Goal: Complete application form: Complete application form

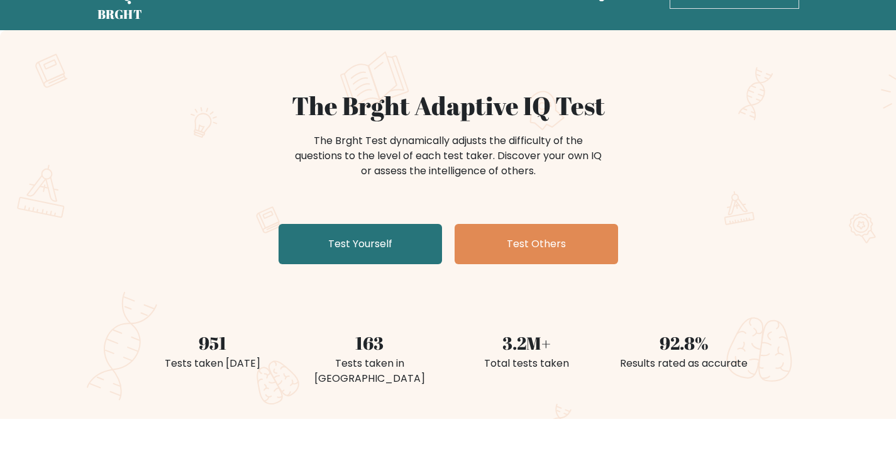
scroll to position [41, 0]
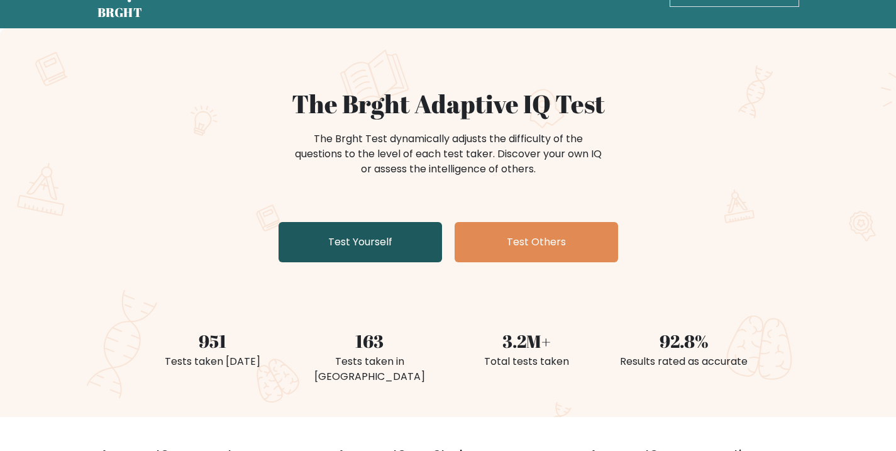
click at [394, 231] on link "Test Yourself" at bounding box center [361, 242] width 164 height 40
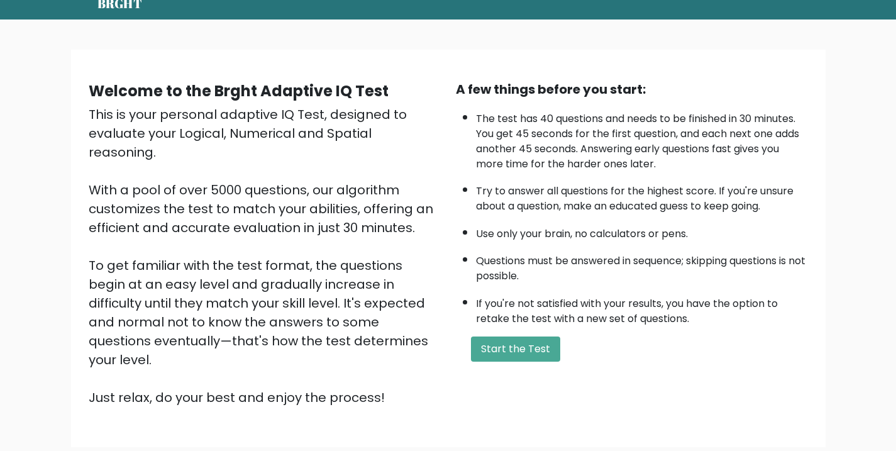
scroll to position [50, 0]
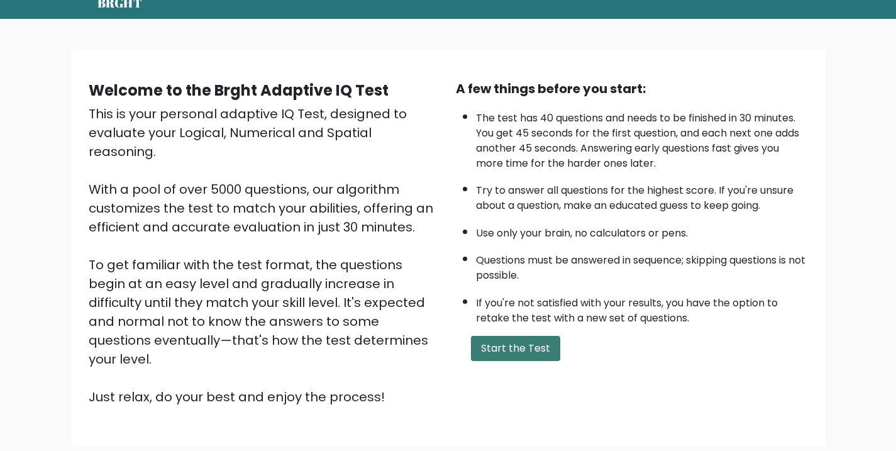
click at [533, 361] on button "Start the Test" at bounding box center [515, 348] width 89 height 25
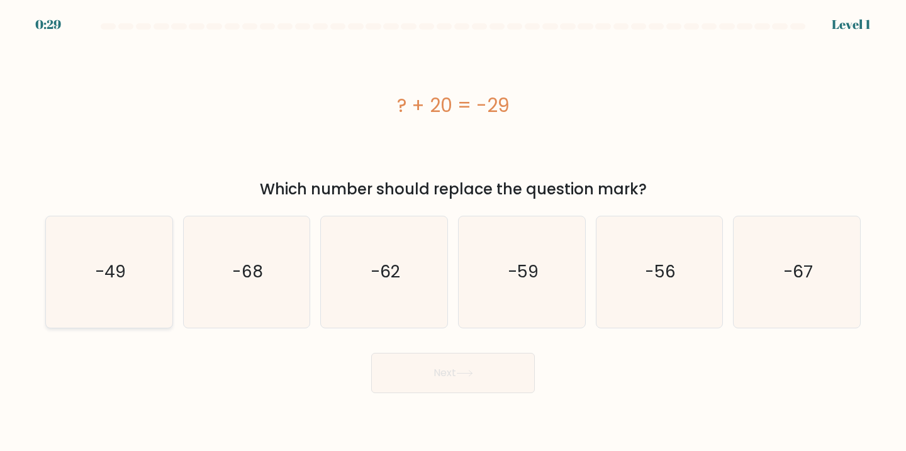
click at [125, 252] on icon "-49" at bounding box center [108, 271] width 111 height 111
click at [453, 232] on input "a. -49" at bounding box center [453, 229] width 1 height 6
radio input "true"
click at [446, 377] on button "Next" at bounding box center [453, 373] width 164 height 40
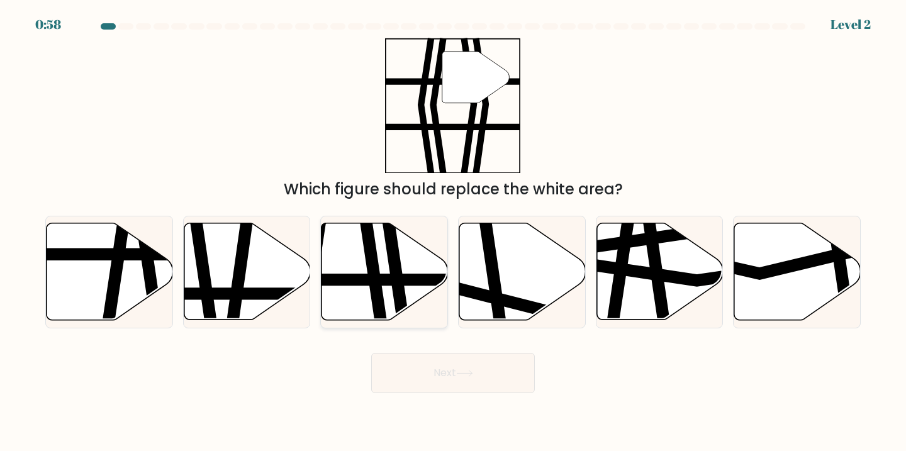
click at [364, 280] on line at bounding box center [341, 280] width 255 height 0
click at [453, 232] on input "c." at bounding box center [453, 229] width 1 height 6
radio input "true"
click at [444, 370] on button "Next" at bounding box center [453, 373] width 164 height 40
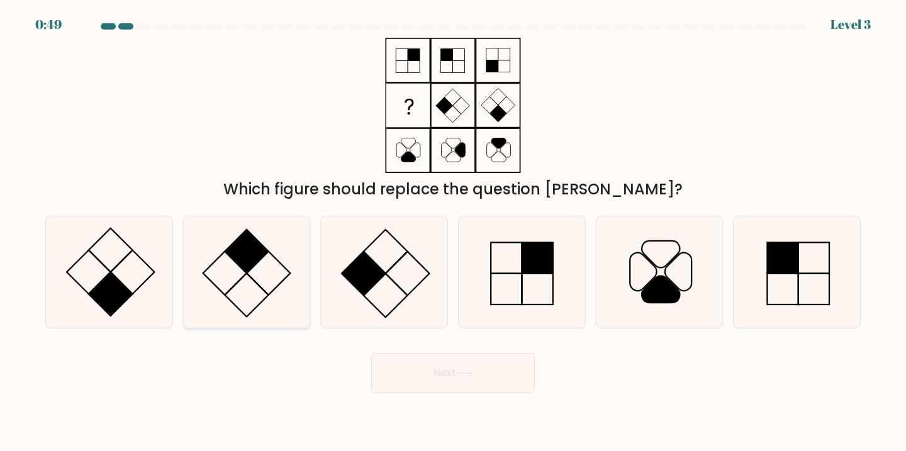
click at [253, 253] on rect at bounding box center [246, 251] width 43 height 43
click at [453, 232] on input "b." at bounding box center [453, 229] width 1 height 6
radio input "true"
click at [452, 362] on button "Next" at bounding box center [453, 373] width 164 height 40
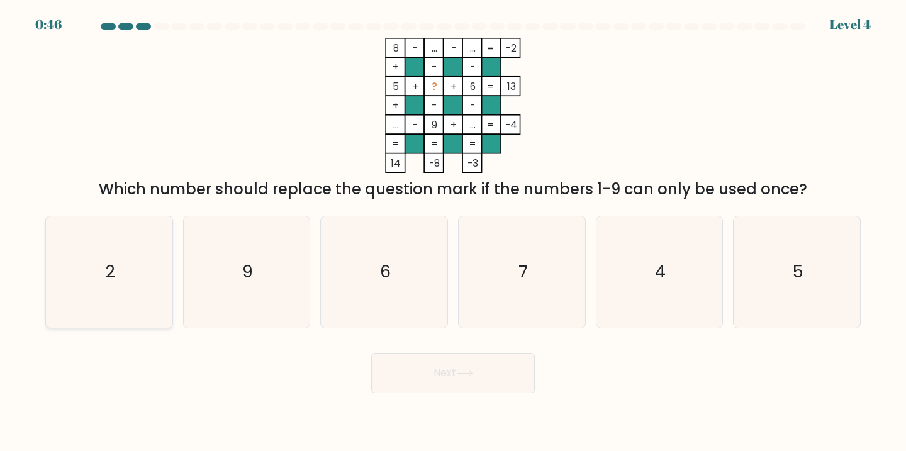
click at [154, 239] on icon "2" at bounding box center [108, 271] width 111 height 111
click at [453, 232] on input "a. 2" at bounding box center [453, 229] width 1 height 6
radio input "true"
click at [457, 372] on button "Next" at bounding box center [453, 373] width 164 height 40
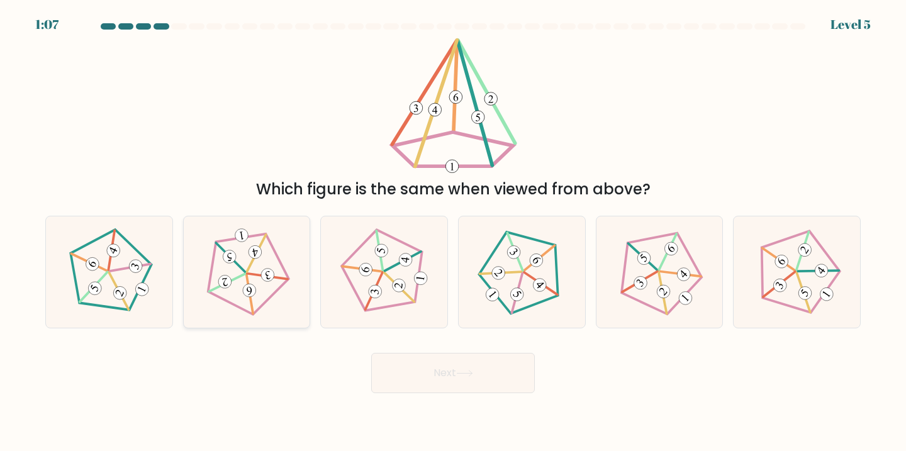
click at [259, 239] on icon at bounding box center [246, 272] width 89 height 89
click at [453, 232] on input "b." at bounding box center [453, 229] width 1 height 6
radio input "true"
click at [475, 381] on button "Next" at bounding box center [453, 373] width 164 height 40
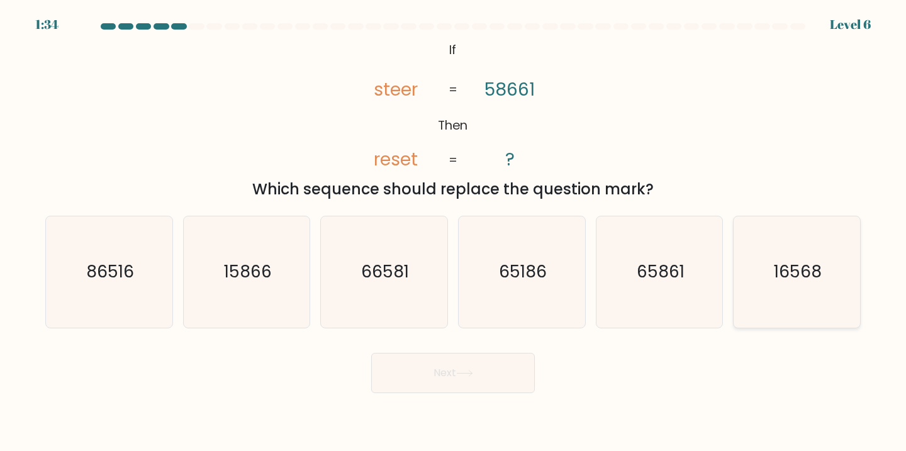
click at [785, 246] on icon "16568" at bounding box center [796, 271] width 111 height 111
click at [453, 232] on input "f. 16568" at bounding box center [453, 229] width 1 height 6
radio input "true"
click at [508, 372] on button "Next" at bounding box center [453, 373] width 164 height 40
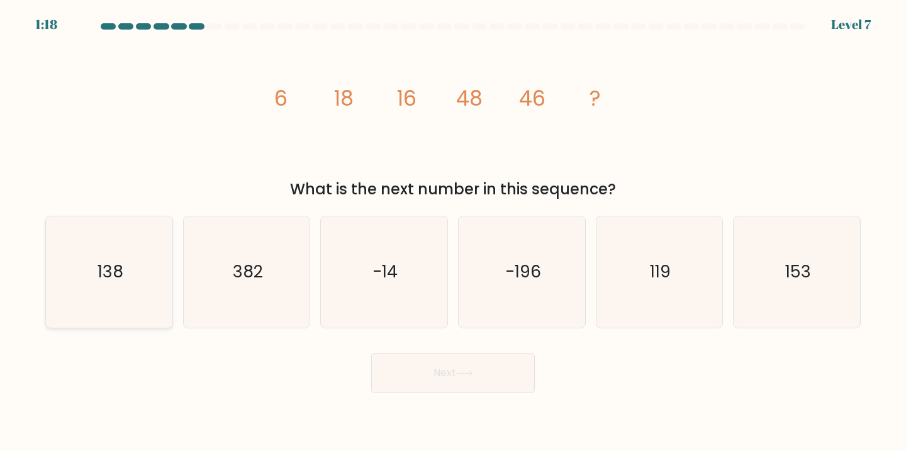
click at [121, 267] on text "138" at bounding box center [110, 271] width 26 height 23
click at [453, 232] on input "a. 138" at bounding box center [453, 229] width 1 height 6
radio input "true"
click at [464, 369] on button "Next" at bounding box center [453, 373] width 164 height 40
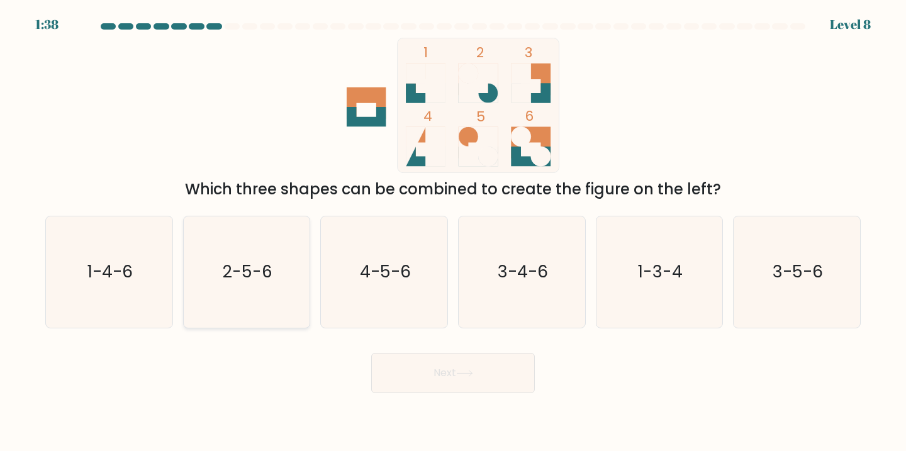
click at [263, 253] on icon "2-5-6" at bounding box center [246, 271] width 111 height 111
click at [453, 232] on input "b. 2-5-6" at bounding box center [453, 229] width 1 height 6
radio input "true"
click at [405, 365] on button "Next" at bounding box center [453, 373] width 164 height 40
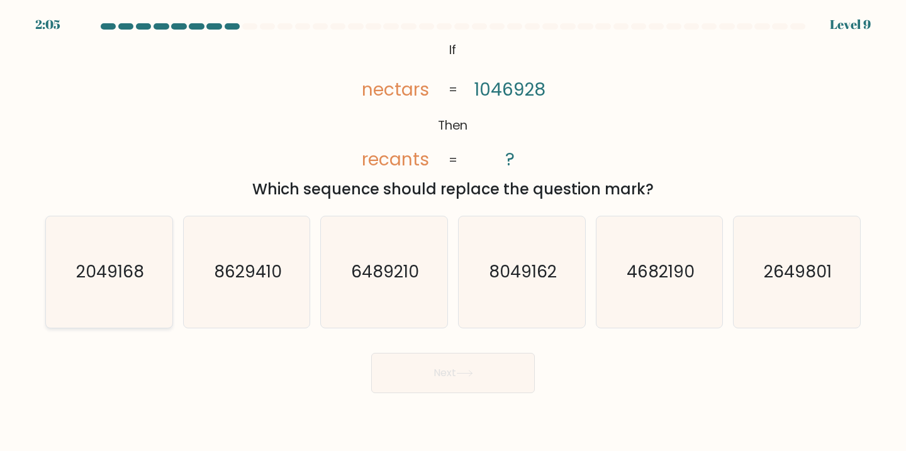
click at [120, 267] on text "2049168" at bounding box center [110, 271] width 68 height 23
click at [453, 232] on input "a. 2049168" at bounding box center [453, 229] width 1 height 6
radio input "true"
click at [420, 369] on button "Next" at bounding box center [453, 373] width 164 height 40
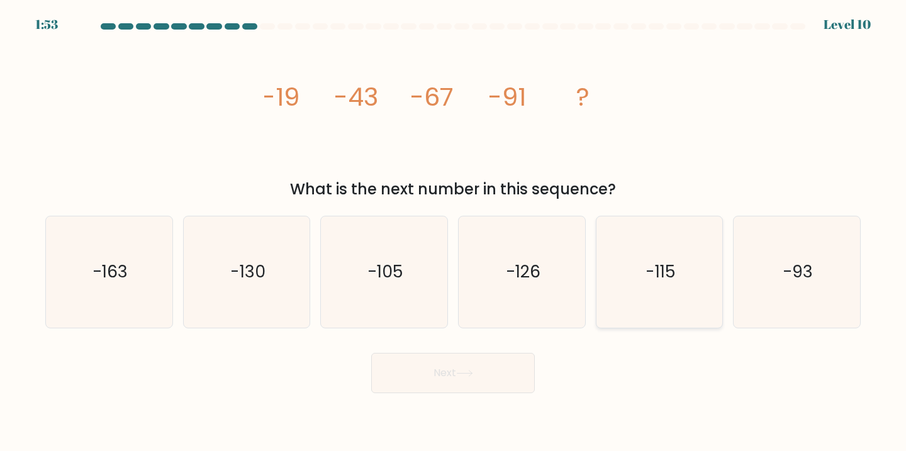
click at [652, 240] on icon "-115" at bounding box center [659, 271] width 111 height 111
click at [453, 232] on input "e. -115" at bounding box center [453, 229] width 1 height 6
radio input "true"
click at [480, 372] on button "Next" at bounding box center [453, 373] width 164 height 40
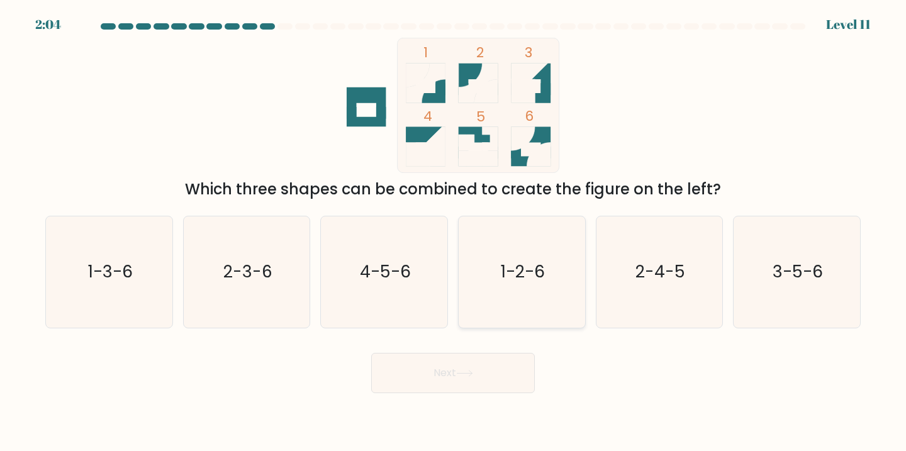
click at [536, 261] on text "1-2-6" at bounding box center [523, 271] width 44 height 23
click at [453, 232] on input "d. 1-2-6" at bounding box center [453, 229] width 1 height 6
radio input "true"
click at [494, 365] on button "Next" at bounding box center [453, 373] width 164 height 40
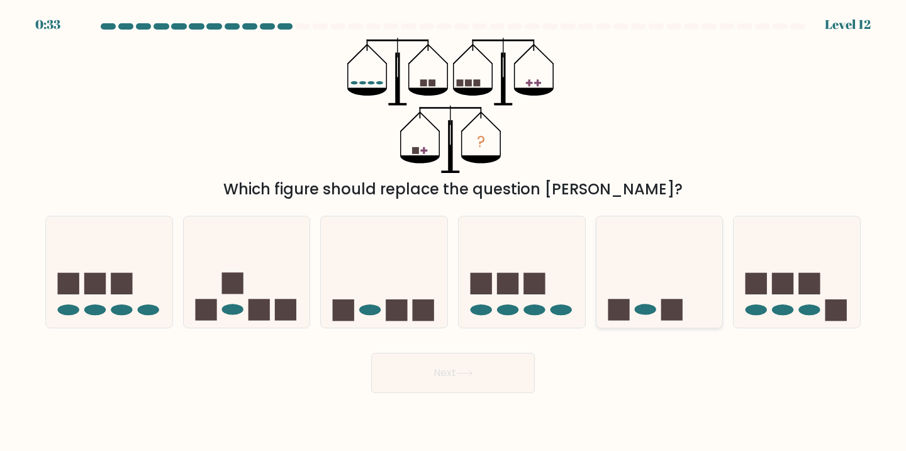
click at [655, 260] on icon at bounding box center [659, 272] width 126 height 104
click at [453, 232] on input "e." at bounding box center [453, 229] width 1 height 6
radio input "true"
click at [482, 364] on button "Next" at bounding box center [453, 373] width 164 height 40
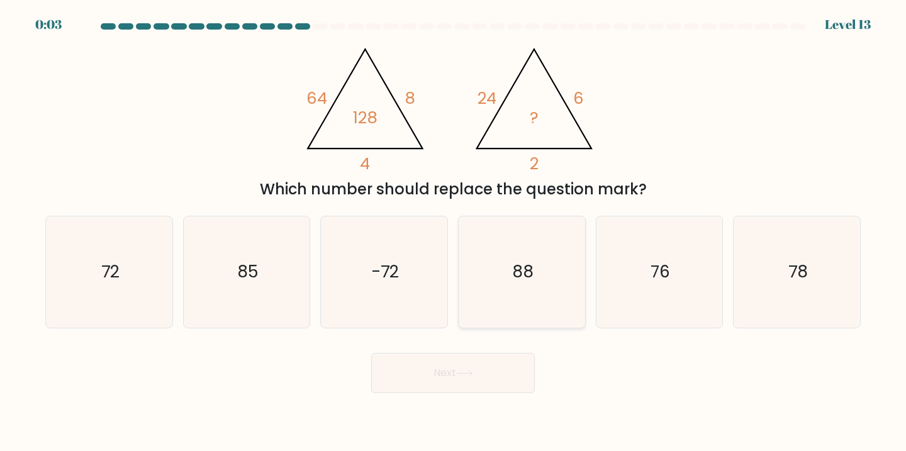
click at [525, 247] on icon "88" at bounding box center [521, 271] width 111 height 111
click at [453, 232] on input "d. 88" at bounding box center [453, 229] width 1 height 6
radio input "true"
click at [484, 365] on button "Next" at bounding box center [453, 373] width 164 height 40
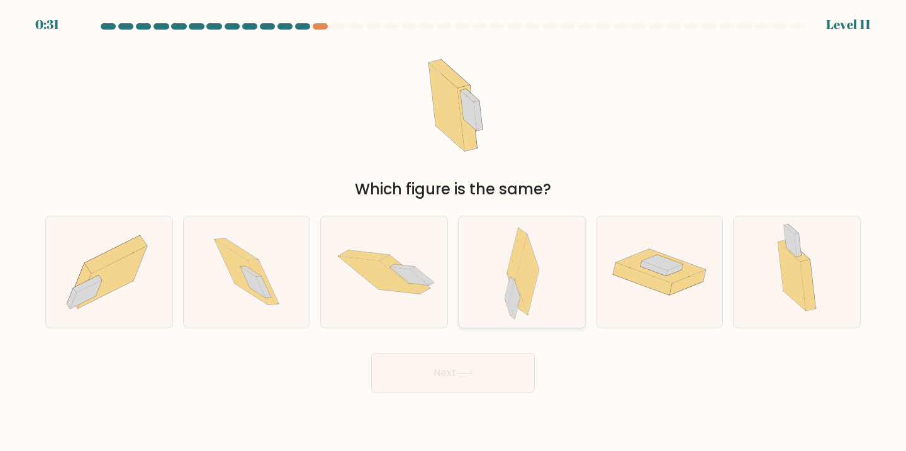
click at [511, 258] on icon at bounding box center [516, 254] width 20 height 52
click at [453, 232] on input "d." at bounding box center [453, 229] width 1 height 6
radio input "true"
click at [473, 372] on icon at bounding box center [464, 373] width 17 height 7
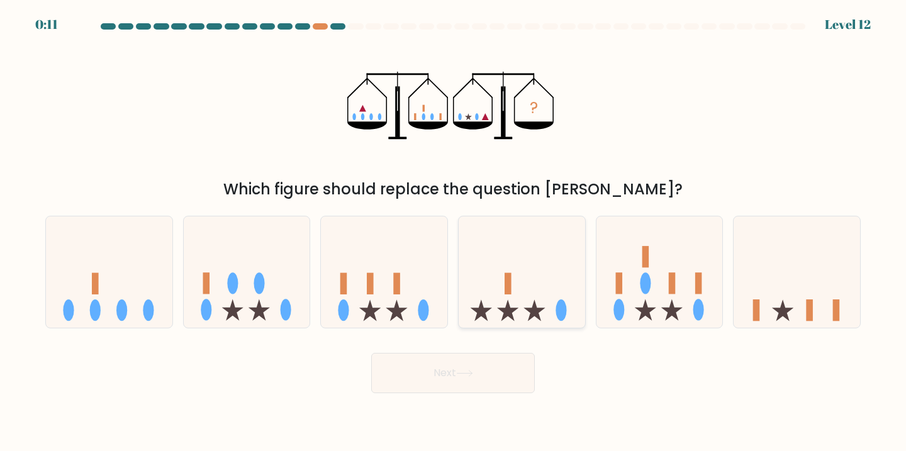
click at [527, 267] on icon at bounding box center [522, 272] width 126 height 104
click at [453, 232] on input "d." at bounding box center [453, 229] width 1 height 6
radio input "true"
click at [472, 389] on button "Next" at bounding box center [453, 373] width 164 height 40
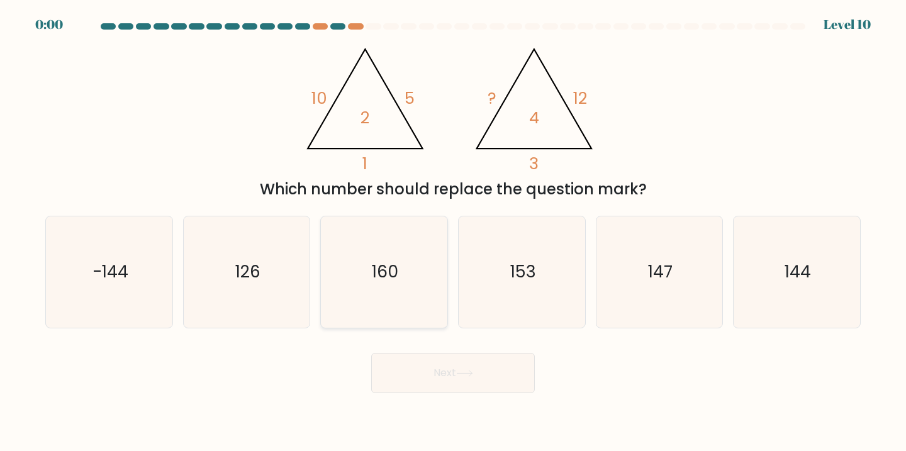
click at [425, 275] on icon "160" at bounding box center [383, 271] width 111 height 111
click at [453, 232] on input "c. 160" at bounding box center [453, 229] width 1 height 6
radio input "true"
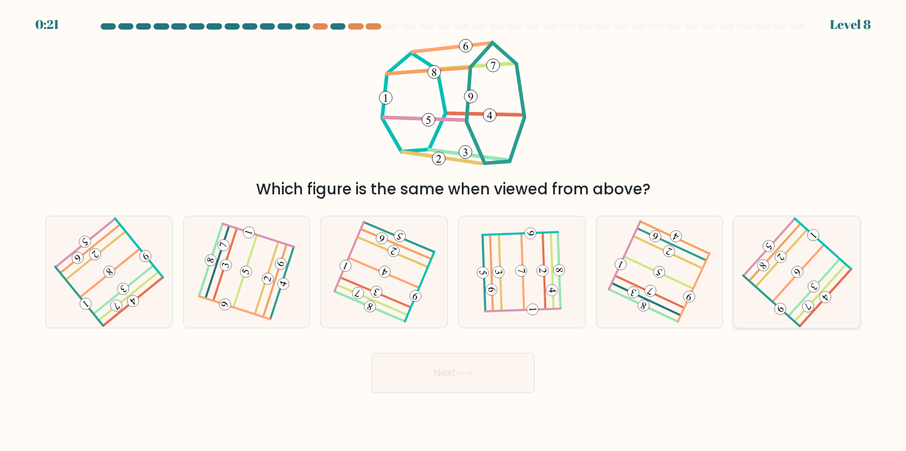
click at [785, 233] on icon at bounding box center [796, 272] width 89 height 89
click at [453, 232] on input "f." at bounding box center [453, 229] width 1 height 6
radio input "true"
click at [471, 384] on button "Next" at bounding box center [453, 373] width 164 height 40
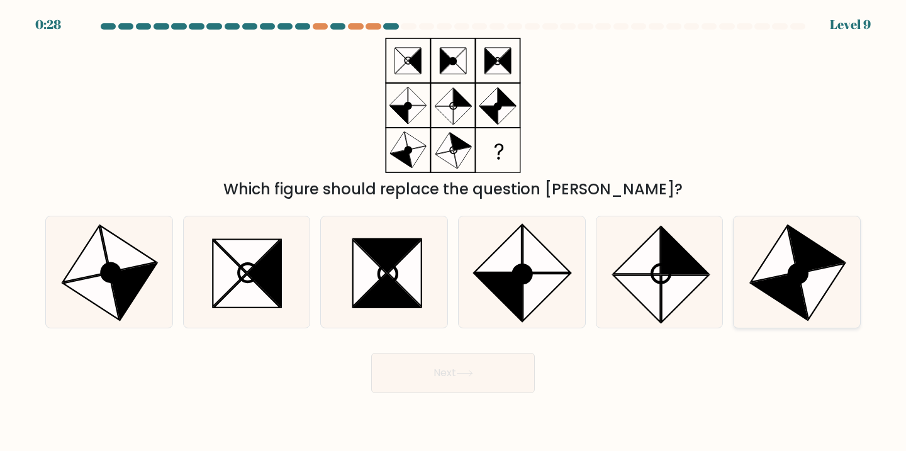
click at [791, 267] on icon at bounding box center [798, 274] width 18 height 18
click at [453, 232] on input "f." at bounding box center [453, 229] width 1 height 6
radio input "true"
click at [501, 370] on button "Next" at bounding box center [453, 373] width 164 height 40
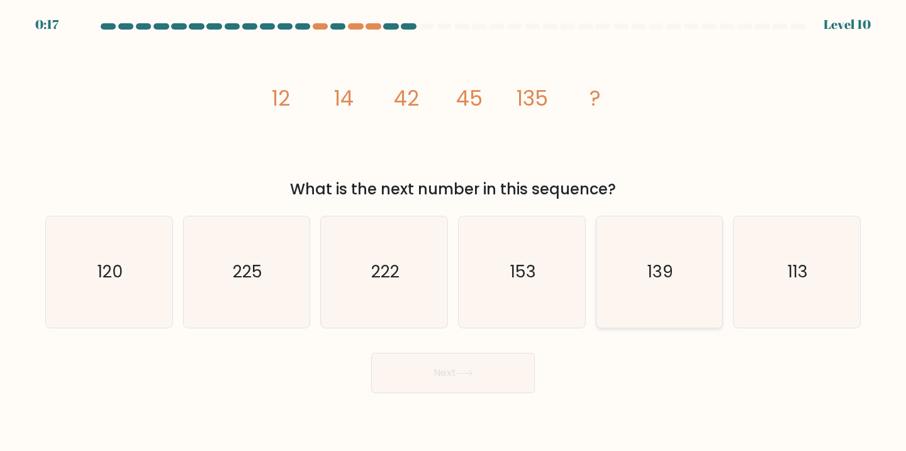
click at [664, 259] on icon "139" at bounding box center [659, 271] width 111 height 111
click at [453, 232] on input "e. 139" at bounding box center [453, 229] width 1 height 6
radio input "true"
click at [506, 362] on button "Next" at bounding box center [453, 373] width 164 height 40
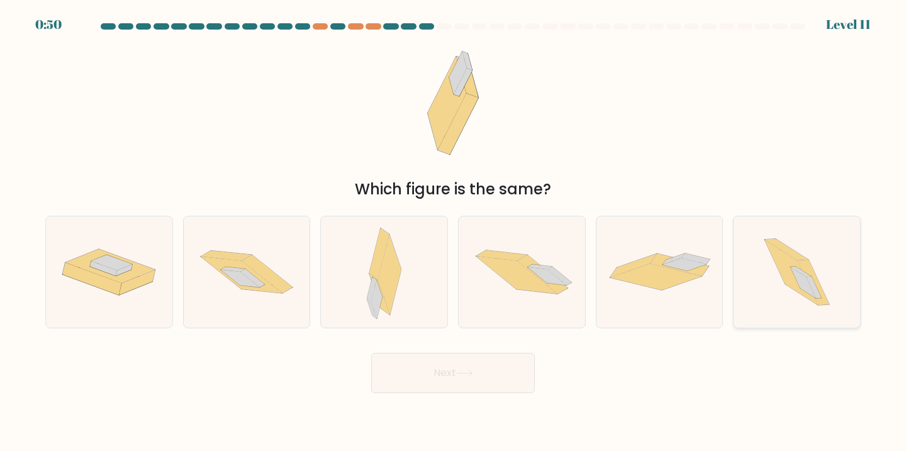
click at [801, 262] on icon at bounding box center [813, 282] width 31 height 45
click at [453, 232] on input "f." at bounding box center [453, 229] width 1 height 6
radio input "true"
click at [422, 372] on button "Next" at bounding box center [453, 373] width 164 height 40
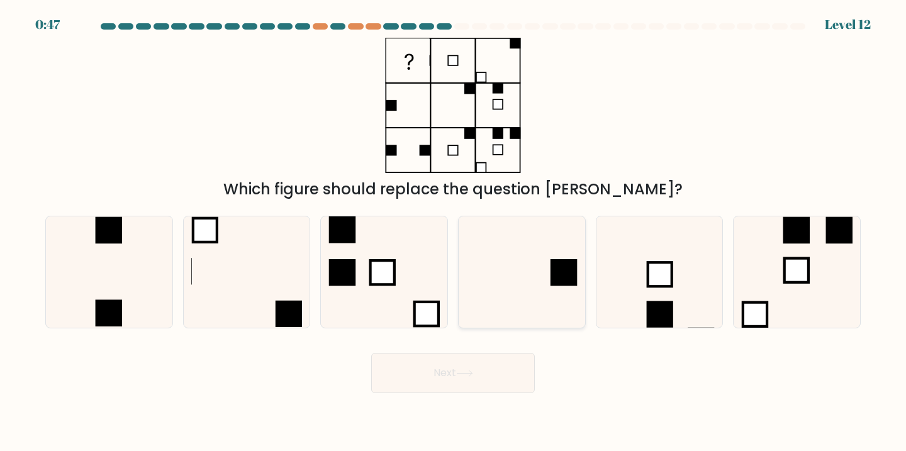
click at [525, 259] on icon at bounding box center [521, 271] width 111 height 111
click at [453, 232] on input "d." at bounding box center [453, 229] width 1 height 6
radio input "true"
click at [472, 383] on button "Next" at bounding box center [453, 373] width 164 height 40
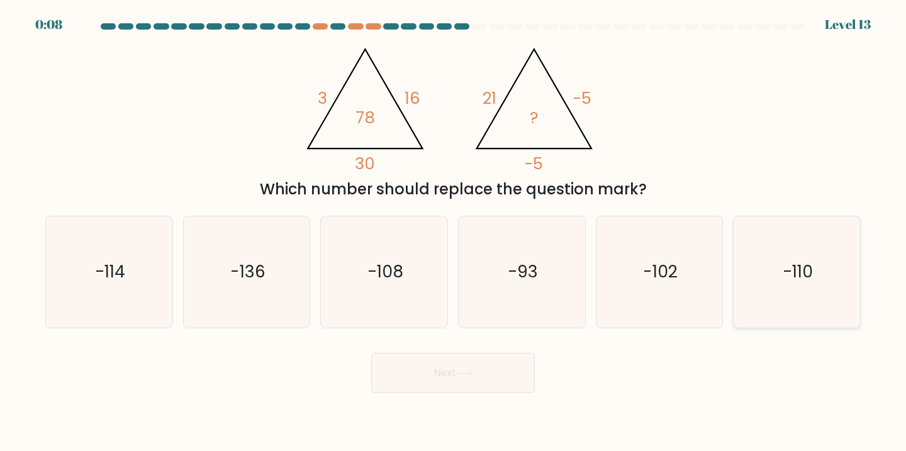
click at [784, 269] on text "-110" at bounding box center [797, 271] width 30 height 23
click at [453, 232] on input "f. -110" at bounding box center [453, 229] width 1 height 6
radio input "true"
click at [491, 362] on button "Next" at bounding box center [453, 373] width 164 height 40
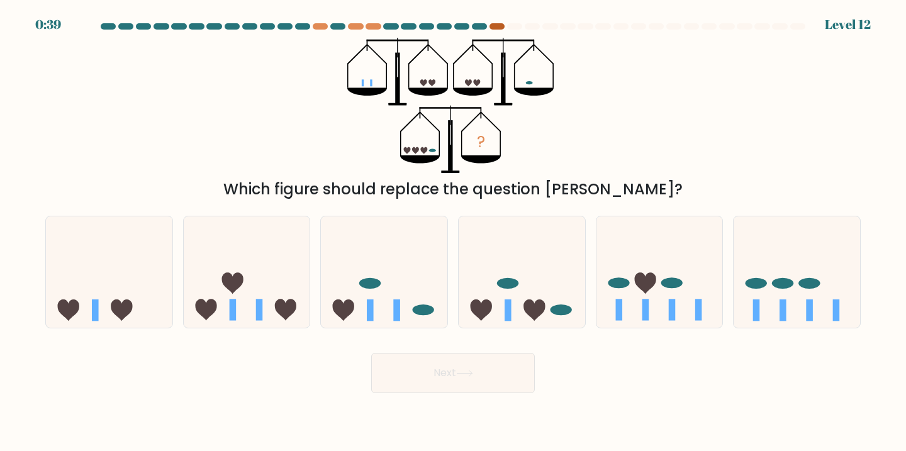
click at [495, 26] on div at bounding box center [496, 26] width 15 height 6
click at [495, 27] on div at bounding box center [496, 26] width 15 height 6
click at [482, 28] on div at bounding box center [479, 26] width 15 height 6
click at [498, 26] on div at bounding box center [496, 26] width 15 height 6
click at [377, 25] on div at bounding box center [372, 26] width 15 height 6
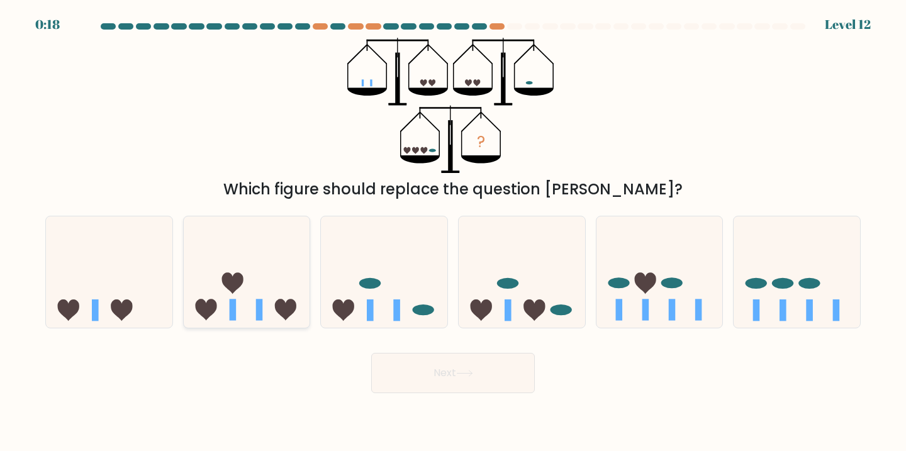
click at [231, 269] on icon at bounding box center [247, 272] width 126 height 104
click at [453, 232] on input "b." at bounding box center [453, 229] width 1 height 6
radio input "true"
click at [506, 370] on button "Next" at bounding box center [453, 373] width 164 height 40
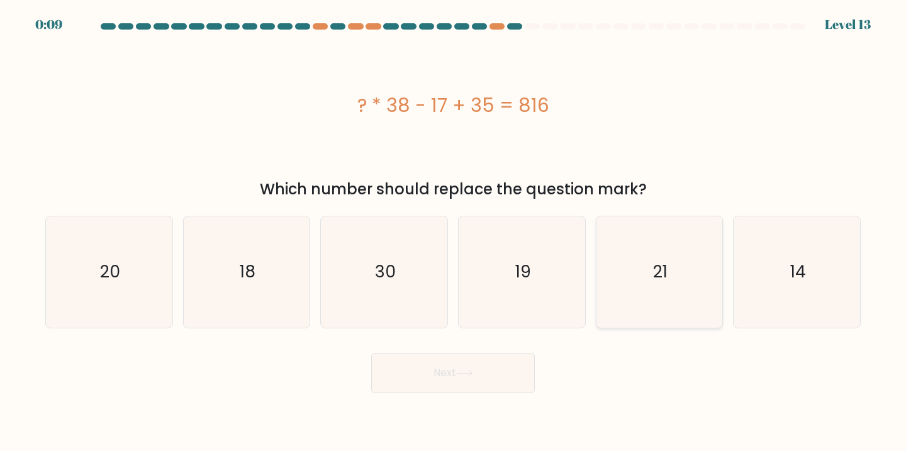
click at [701, 282] on icon "21" at bounding box center [659, 271] width 111 height 111
click at [453, 232] on input "e. 21" at bounding box center [453, 229] width 1 height 6
radio input "true"
click at [508, 363] on button "Next" at bounding box center [453, 373] width 164 height 40
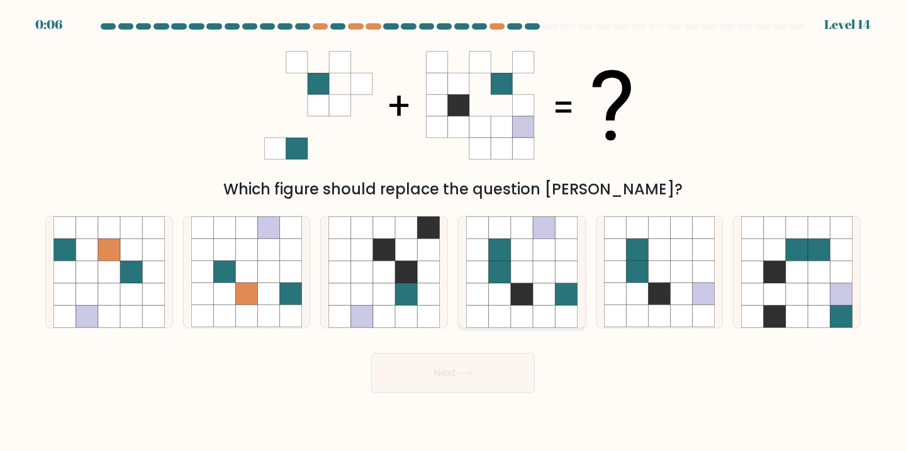
click at [531, 289] on icon at bounding box center [522, 294] width 22 height 22
click at [453, 232] on input "d." at bounding box center [453, 229] width 1 height 6
radio input "true"
click at [459, 377] on button "Next" at bounding box center [453, 373] width 164 height 40
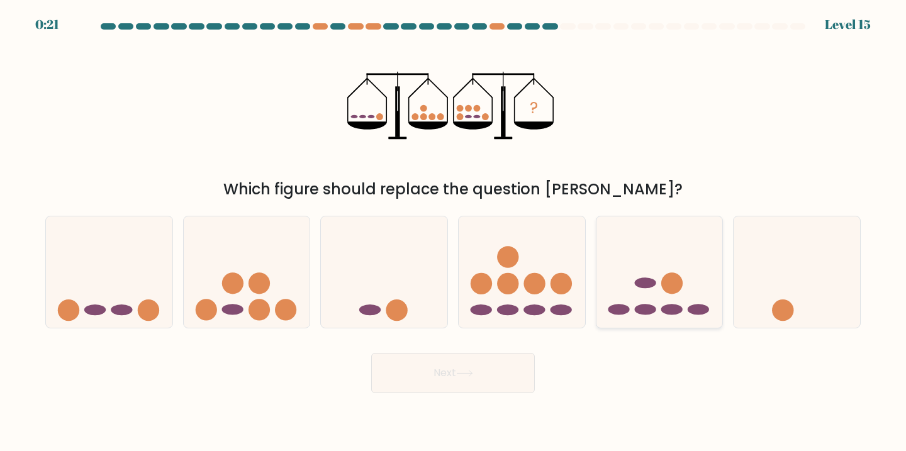
click at [662, 297] on icon at bounding box center [659, 272] width 126 height 104
click at [453, 232] on input "e." at bounding box center [453, 229] width 1 height 6
radio input "true"
click at [490, 383] on button "Next" at bounding box center [453, 373] width 164 height 40
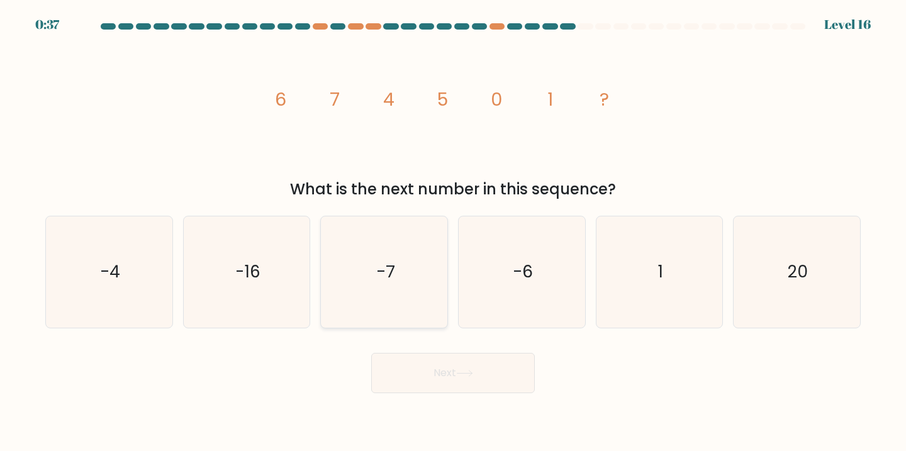
click at [328, 265] on icon "-7" at bounding box center [383, 271] width 111 height 111
click at [453, 232] on input "c. -7" at bounding box center [453, 229] width 1 height 6
radio input "true"
click at [453, 379] on button "Next" at bounding box center [453, 373] width 164 height 40
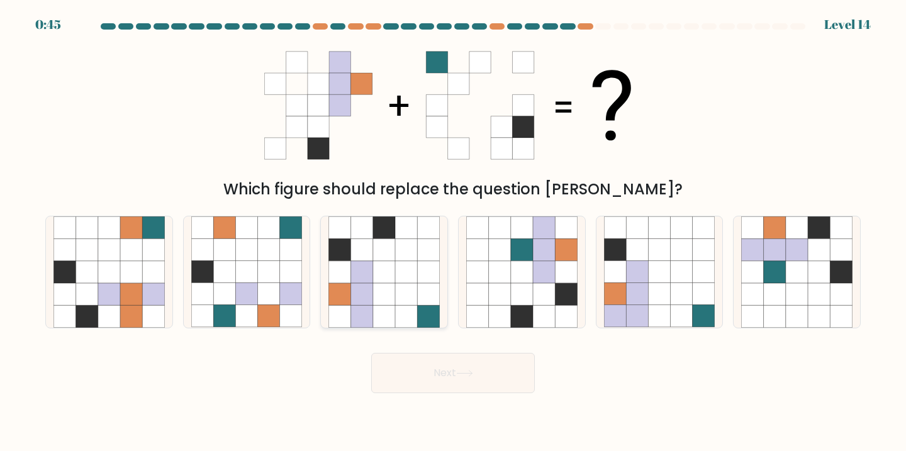
click at [382, 266] on icon at bounding box center [384, 272] width 22 height 22
click at [453, 232] on input "c." at bounding box center [453, 229] width 1 height 6
radio input "true"
click at [440, 369] on button "Next" at bounding box center [453, 373] width 164 height 40
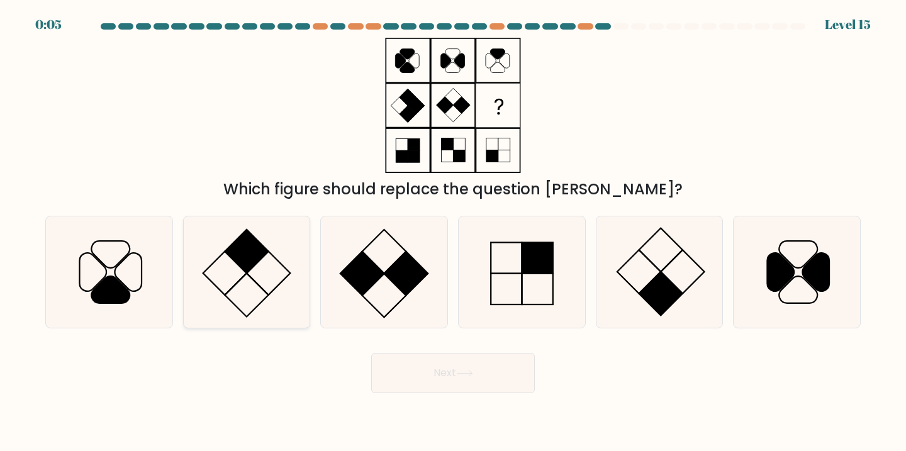
click at [253, 258] on rect at bounding box center [246, 251] width 43 height 43
click at [453, 232] on input "b." at bounding box center [453, 229] width 1 height 6
radio input "true"
click at [420, 374] on button "Next" at bounding box center [453, 373] width 164 height 40
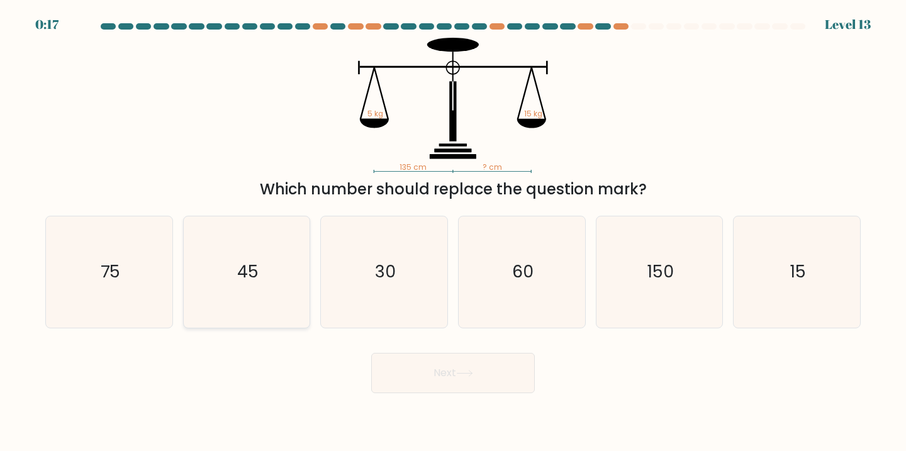
click at [284, 256] on icon "45" at bounding box center [246, 271] width 111 height 111
click at [453, 232] on input "b. 45" at bounding box center [453, 229] width 1 height 6
radio input "true"
click at [440, 369] on button "Next" at bounding box center [453, 373] width 164 height 40
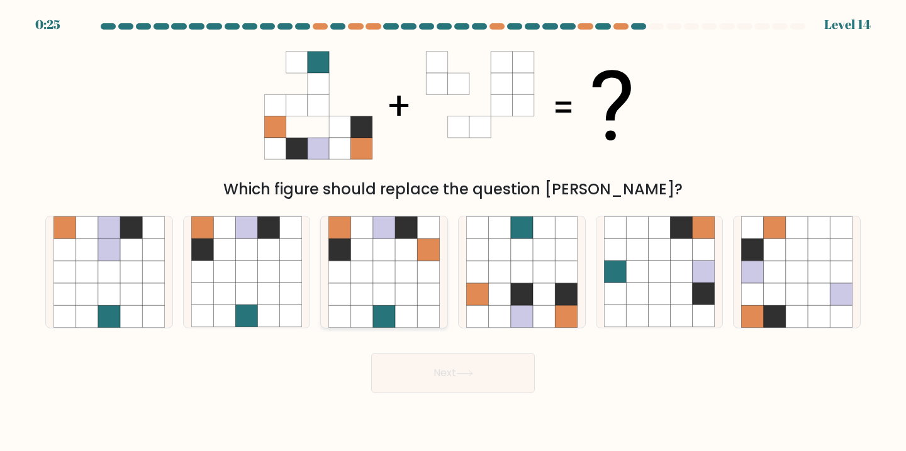
click at [373, 267] on icon at bounding box center [384, 272] width 22 height 22
click at [453, 232] on input "c." at bounding box center [453, 229] width 1 height 6
radio input "true"
click at [469, 368] on button "Next" at bounding box center [453, 373] width 164 height 40
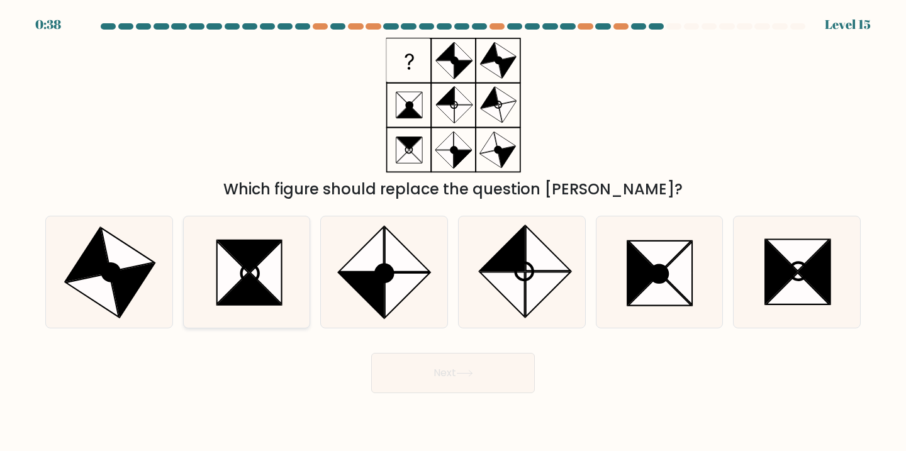
click at [250, 248] on icon at bounding box center [249, 255] width 63 height 31
click at [453, 232] on input "b." at bounding box center [453, 229] width 1 height 6
radio input "true"
click at [421, 370] on button "Next" at bounding box center [453, 373] width 164 height 40
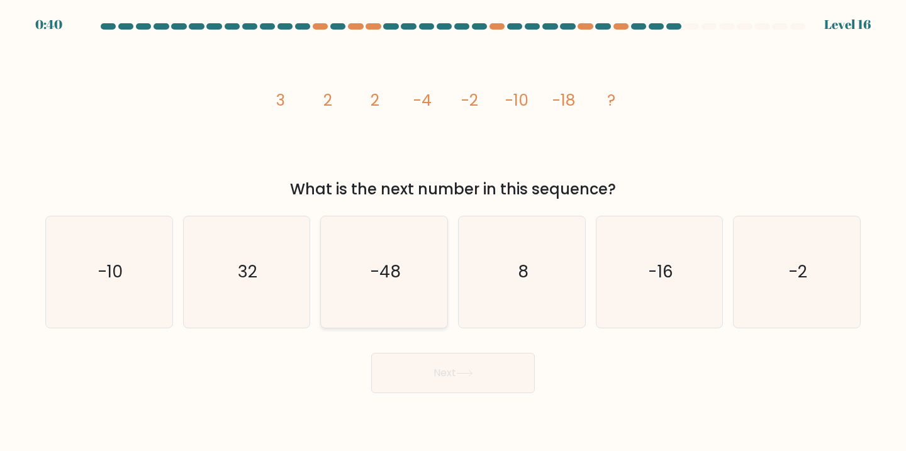
click at [408, 254] on icon "-48" at bounding box center [383, 271] width 111 height 111
click at [453, 232] on input "c. -48" at bounding box center [453, 229] width 1 height 6
radio input "true"
click at [454, 367] on button "Next" at bounding box center [453, 373] width 164 height 40
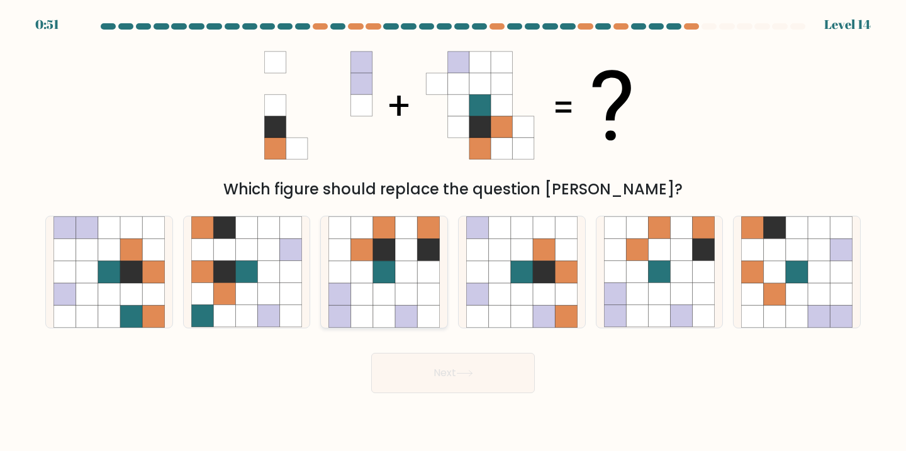
click at [386, 269] on icon at bounding box center [384, 272] width 22 height 22
click at [453, 232] on input "c." at bounding box center [453, 229] width 1 height 6
radio input "true"
click at [437, 370] on button "Next" at bounding box center [453, 373] width 164 height 40
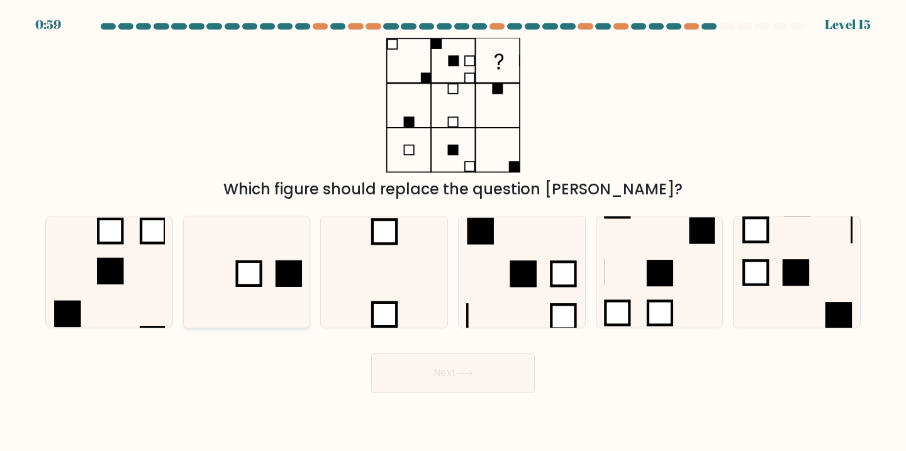
click at [242, 293] on icon at bounding box center [246, 271] width 111 height 111
click at [453, 232] on input "b." at bounding box center [453, 229] width 1 height 6
radio input "true"
click at [446, 369] on button "Next" at bounding box center [453, 373] width 164 height 40
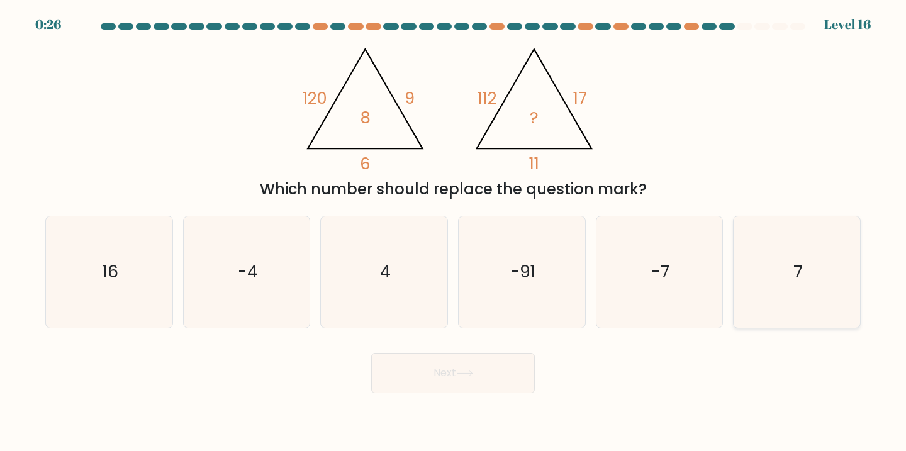
click at [799, 258] on icon "7" at bounding box center [796, 271] width 111 height 111
click at [453, 232] on input "f. 7" at bounding box center [453, 229] width 1 height 6
radio input "true"
click at [501, 363] on button "Next" at bounding box center [453, 373] width 164 height 40
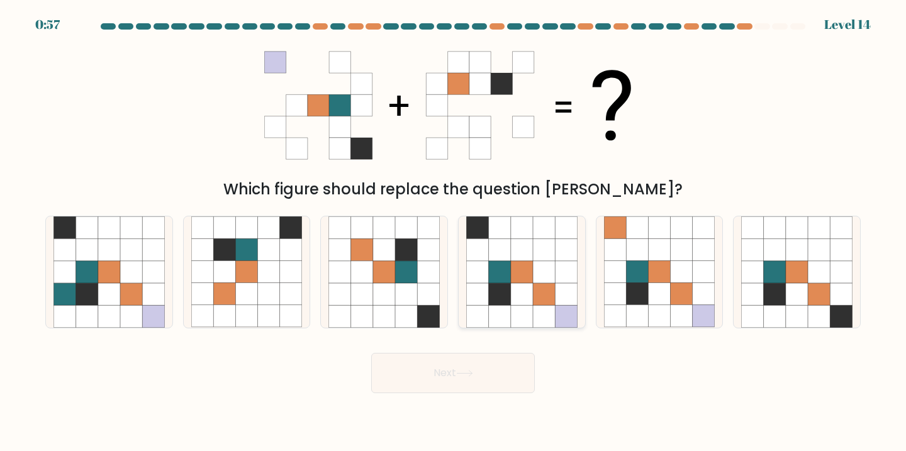
click at [518, 258] on icon at bounding box center [522, 250] width 22 height 22
click at [453, 232] on input "d." at bounding box center [453, 229] width 1 height 6
radio input "true"
click at [486, 375] on button "Next" at bounding box center [453, 373] width 164 height 40
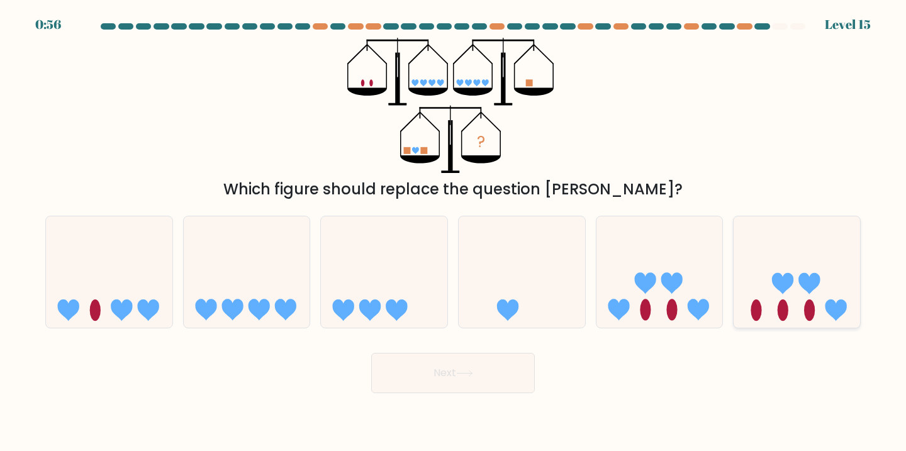
click at [760, 262] on icon at bounding box center [796, 272] width 126 height 104
click at [453, 232] on input "f." at bounding box center [453, 229] width 1 height 6
radio input "true"
click at [499, 370] on button "Next" at bounding box center [453, 373] width 164 height 40
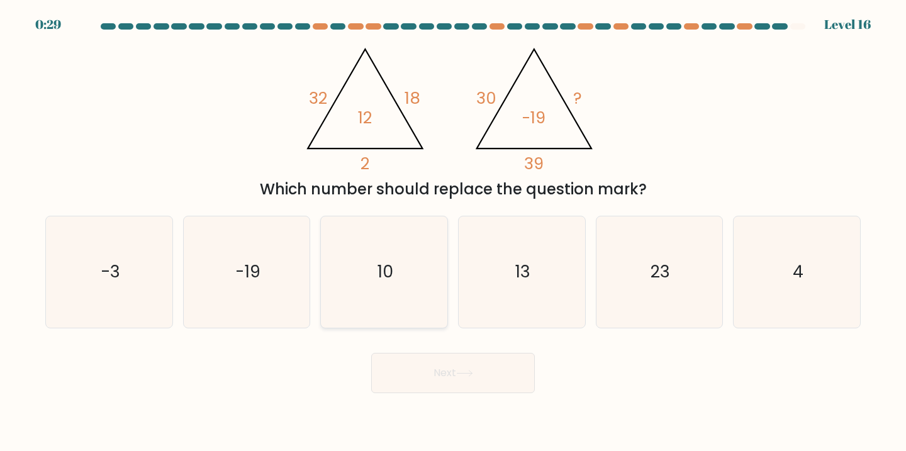
click at [358, 275] on icon "10" at bounding box center [383, 271] width 111 height 111
click at [453, 232] on input "c. 10" at bounding box center [453, 229] width 1 height 6
radio input "true"
click at [465, 378] on button "Next" at bounding box center [453, 373] width 164 height 40
click at [479, 371] on button "Next" at bounding box center [453, 373] width 164 height 40
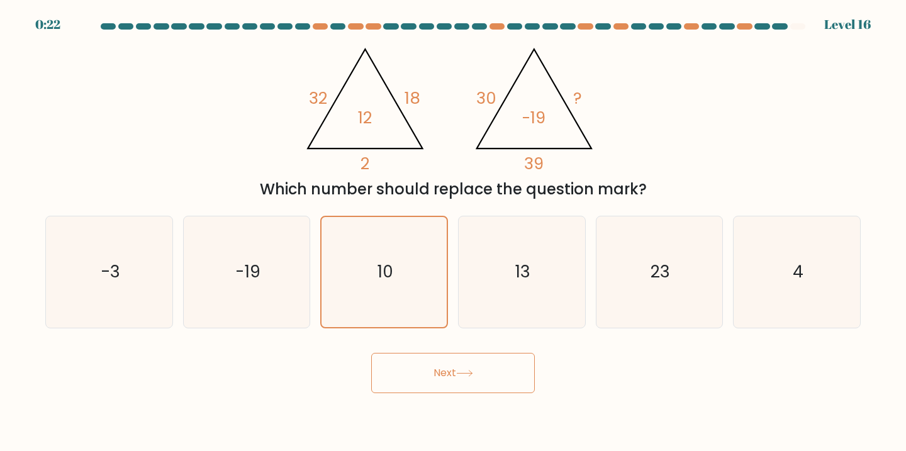
click at [457, 367] on button "Next" at bounding box center [453, 373] width 164 height 40
click at [400, 278] on icon "10" at bounding box center [384, 272] width 110 height 110
click at [453, 232] on input "c. 10" at bounding box center [453, 229] width 1 height 6
click at [462, 371] on icon at bounding box center [464, 373] width 17 height 7
click at [486, 369] on button "Next" at bounding box center [453, 373] width 164 height 40
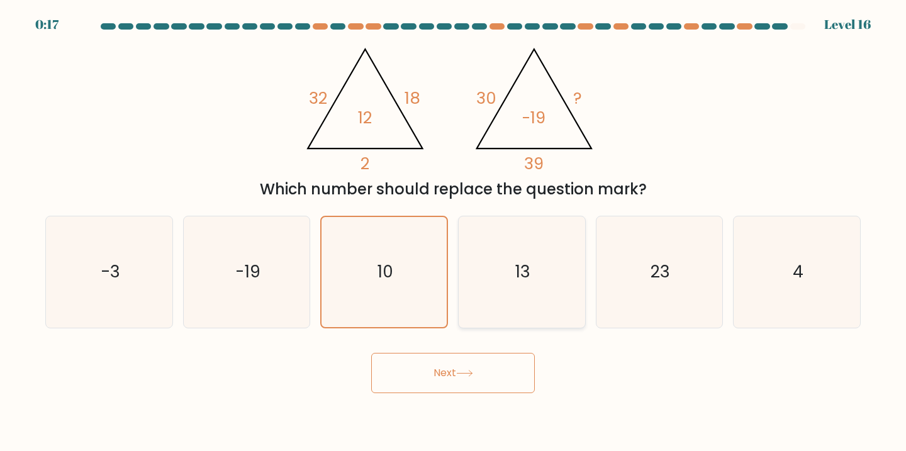
click at [500, 262] on icon "13" at bounding box center [521, 271] width 111 height 111
click at [453, 232] on input "d. 13" at bounding box center [453, 229] width 1 height 6
radio input "true"
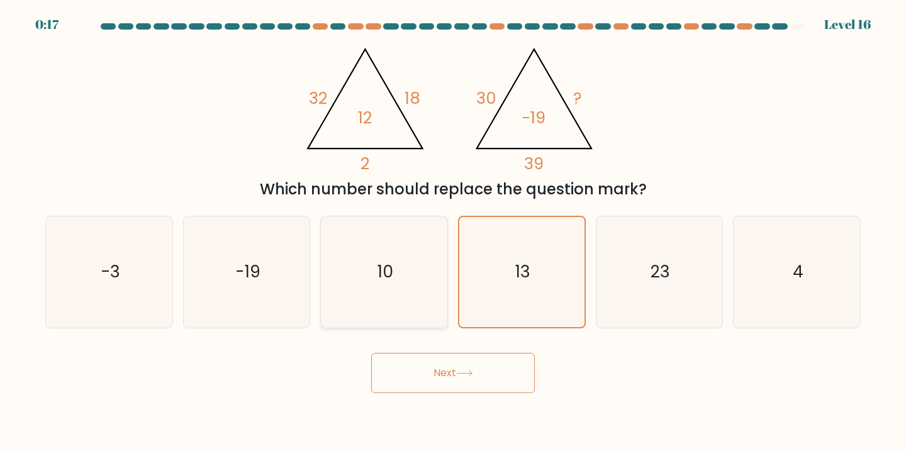
click at [403, 264] on icon "10" at bounding box center [383, 271] width 111 height 111
click at [453, 232] on input "c. 10" at bounding box center [453, 229] width 1 height 6
radio input "true"
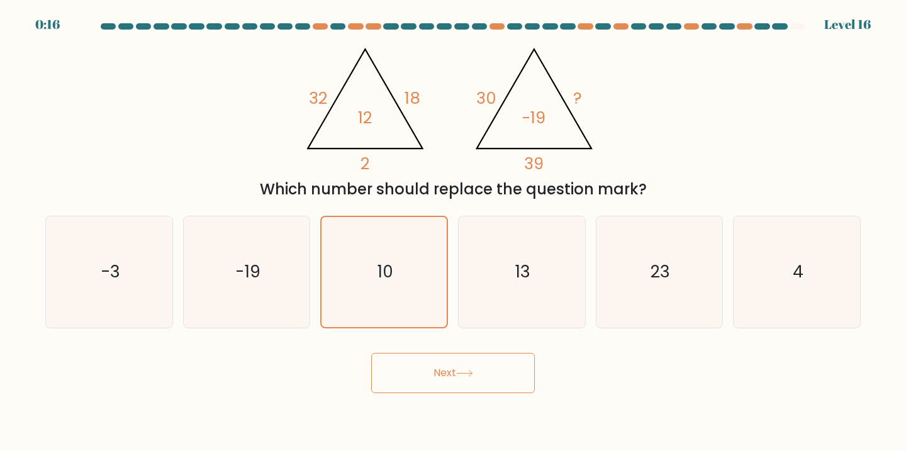
click at [465, 373] on icon at bounding box center [464, 373] width 15 height 6
click at [744, 29] on div at bounding box center [744, 26] width 15 height 6
click at [744, 28] on div at bounding box center [744, 26] width 15 height 6
click at [431, 384] on button "Next" at bounding box center [453, 373] width 164 height 40
click at [462, 375] on icon at bounding box center [464, 373] width 17 height 7
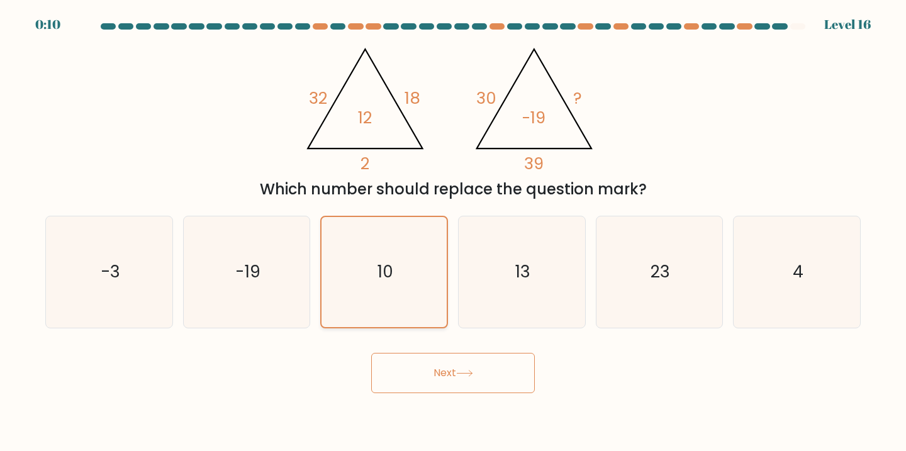
click at [406, 293] on icon "10" at bounding box center [384, 272] width 110 height 110
click at [453, 232] on input "c. 10" at bounding box center [453, 229] width 1 height 6
click at [745, 26] on div at bounding box center [744, 26] width 15 height 6
click at [743, 26] on div at bounding box center [744, 26] width 15 height 6
click at [687, 25] on div at bounding box center [691, 26] width 15 height 6
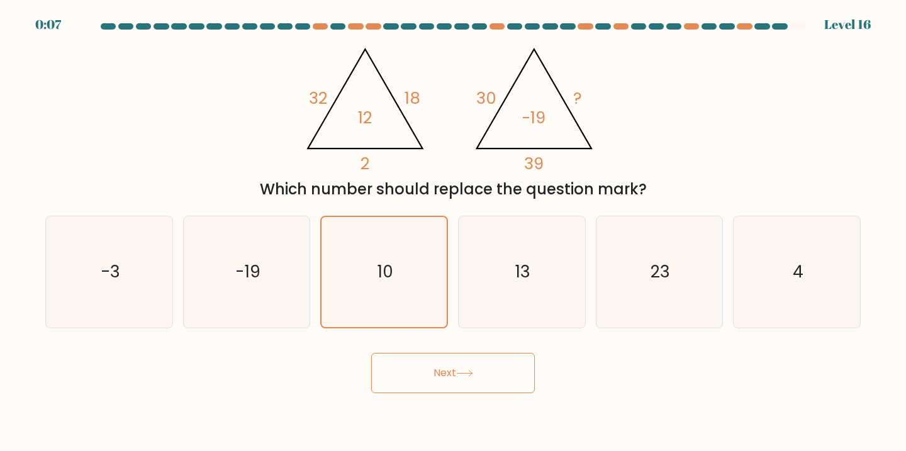
click at [761, 25] on div at bounding box center [761, 26] width 15 height 6
click at [399, 265] on icon "10" at bounding box center [384, 272] width 110 height 110
click at [453, 232] on input "c. 10" at bounding box center [453, 229] width 1 height 6
click at [491, 276] on icon "13" at bounding box center [521, 271] width 111 height 111
click at [453, 232] on input "d. 13" at bounding box center [453, 229] width 1 height 6
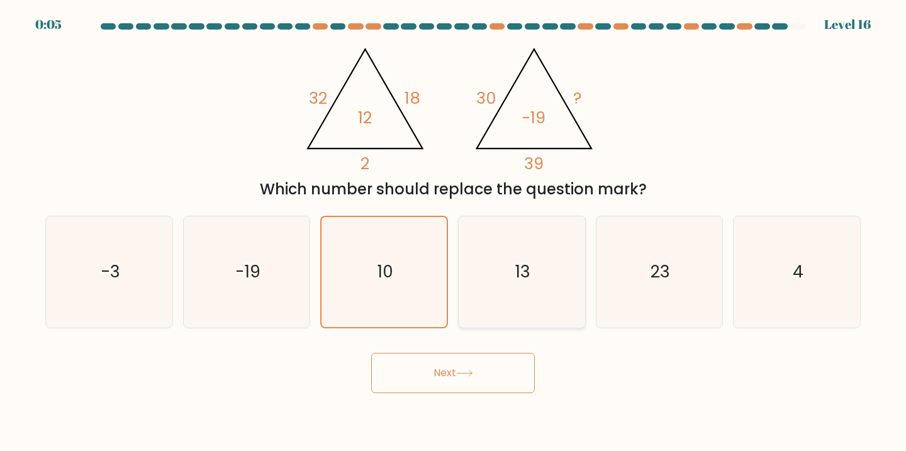
radio input "true"
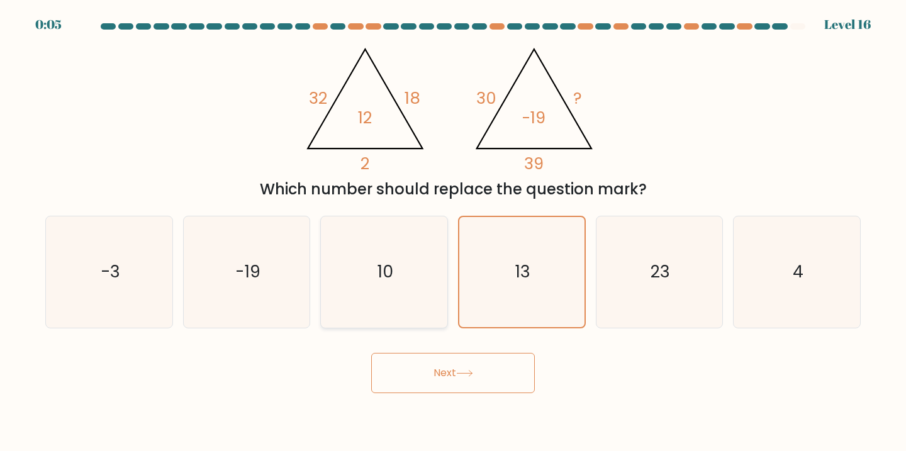
click at [416, 283] on icon "10" at bounding box center [383, 271] width 111 height 111
click at [453, 232] on input "c. 10" at bounding box center [453, 229] width 1 height 6
radio input "true"
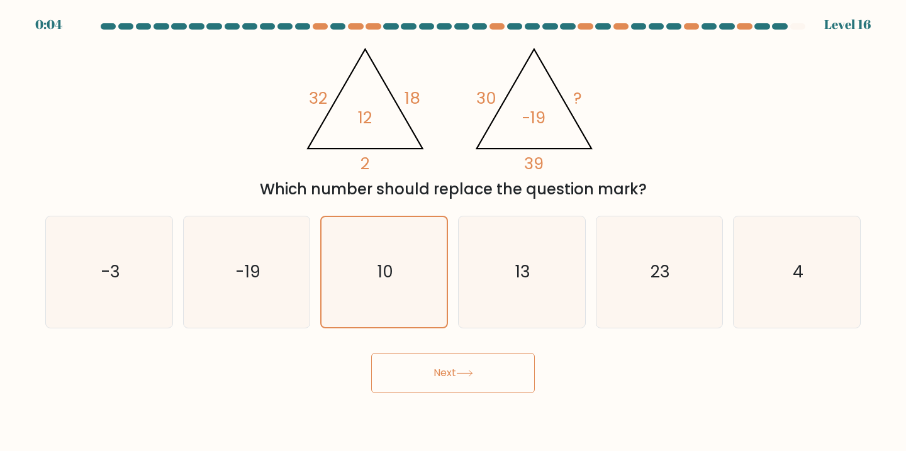
click at [438, 363] on button "Next" at bounding box center [453, 373] width 164 height 40
click at [450, 369] on button "Next" at bounding box center [453, 373] width 164 height 40
click at [451, 377] on button "Next" at bounding box center [453, 373] width 164 height 40
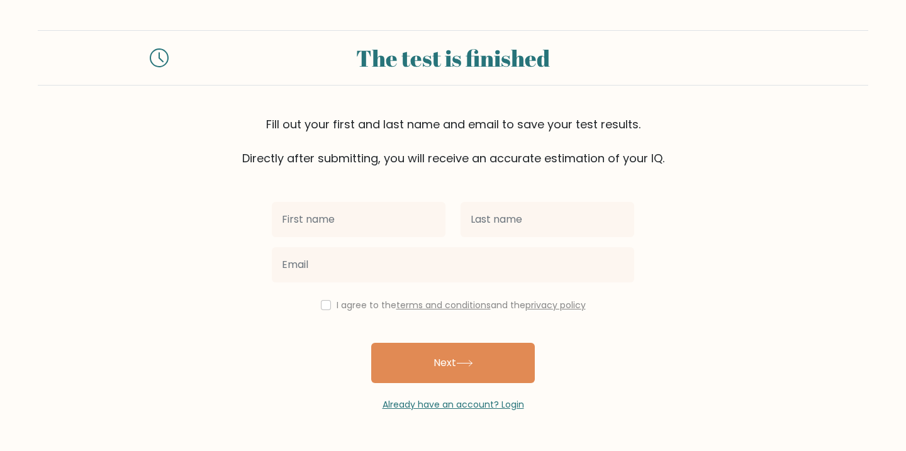
click at [323, 309] on input "checkbox" at bounding box center [326, 305] width 10 height 10
checkbox input "true"
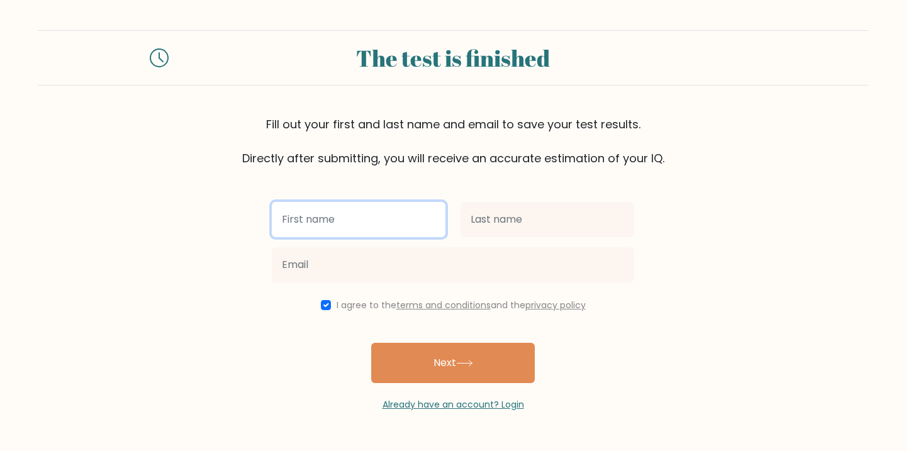
click at [389, 223] on input "text" at bounding box center [359, 219] width 174 height 35
type input "ellie"
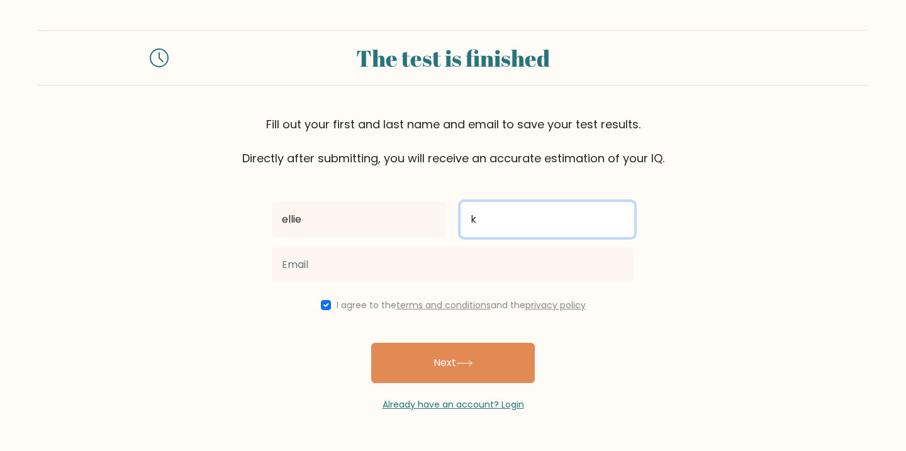
type input "k"
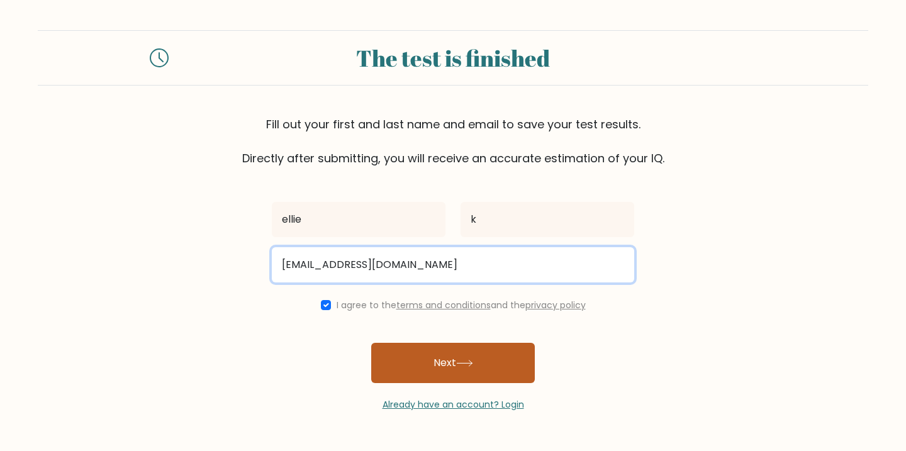
type input "elliekrasnyak.144@gmail.com"
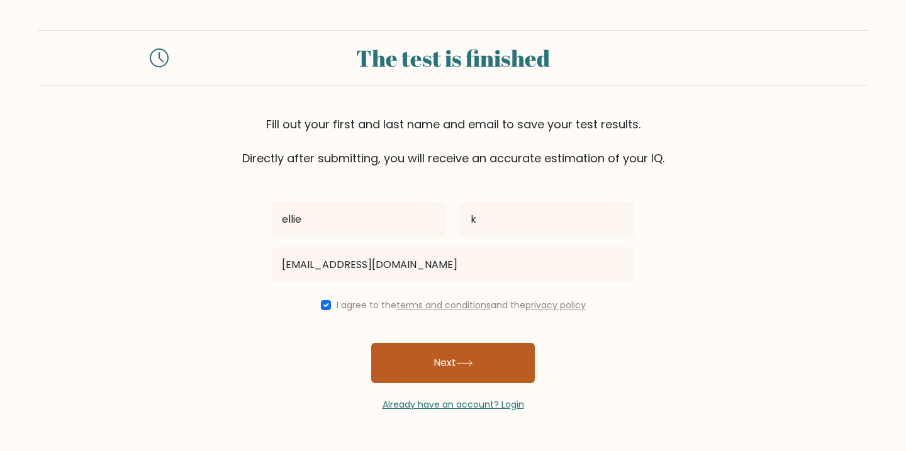
click at [446, 369] on button "Next" at bounding box center [453, 363] width 164 height 40
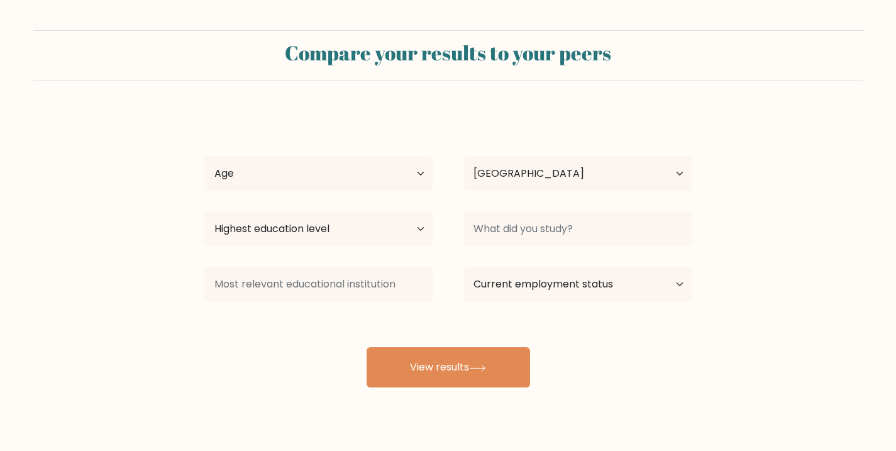
select select "GI"
select select "min_18"
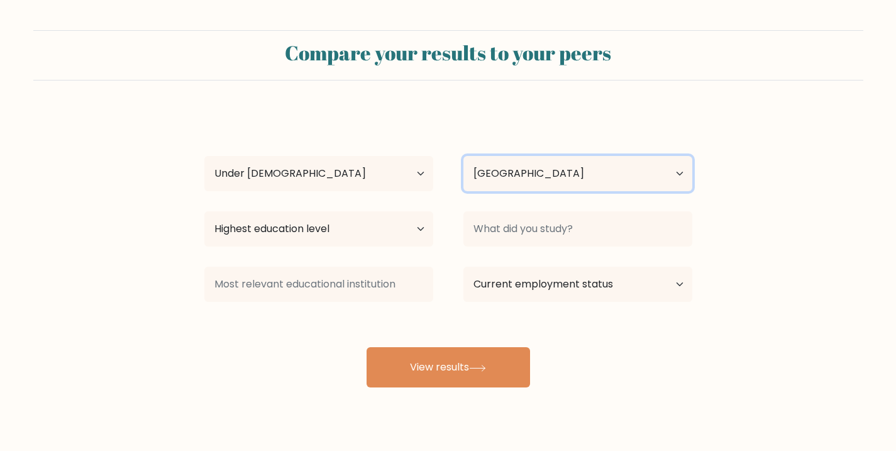
select select "GB"
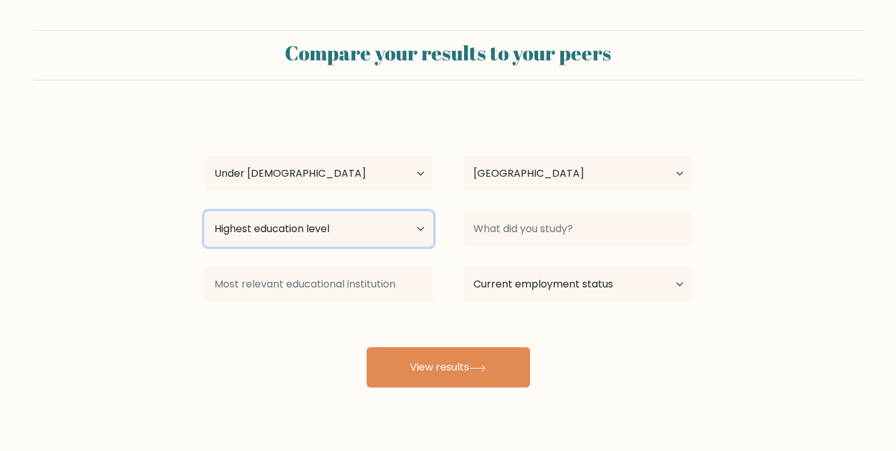
select select "upper_secondary"
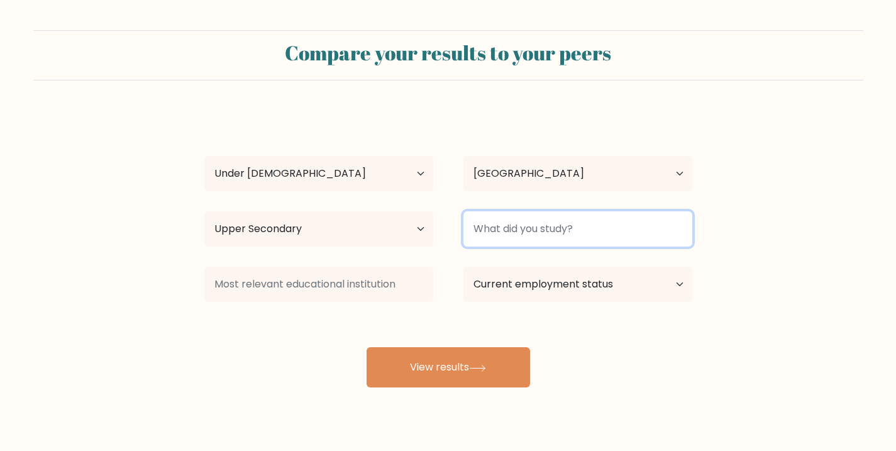
click at [514, 232] on input at bounding box center [578, 228] width 229 height 35
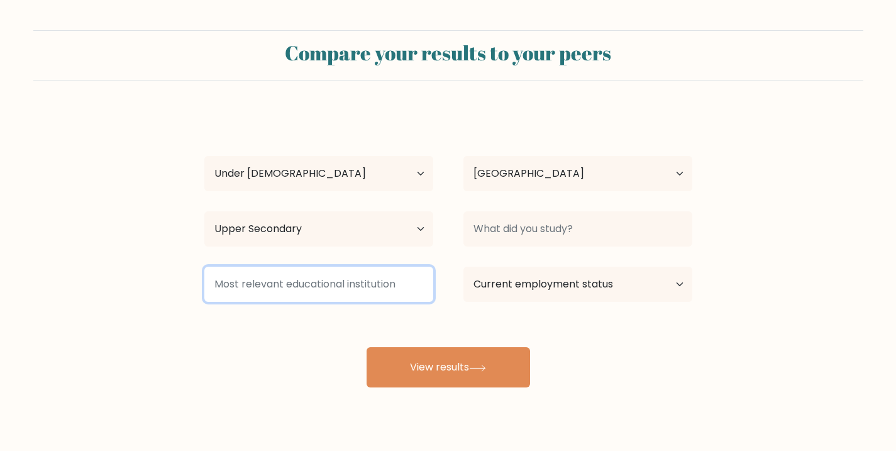
click at [405, 278] on input at bounding box center [318, 284] width 229 height 35
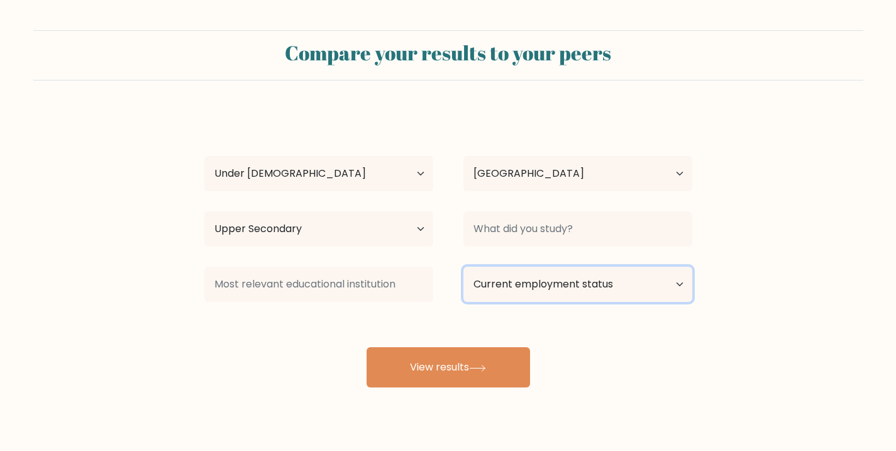
select select "student"
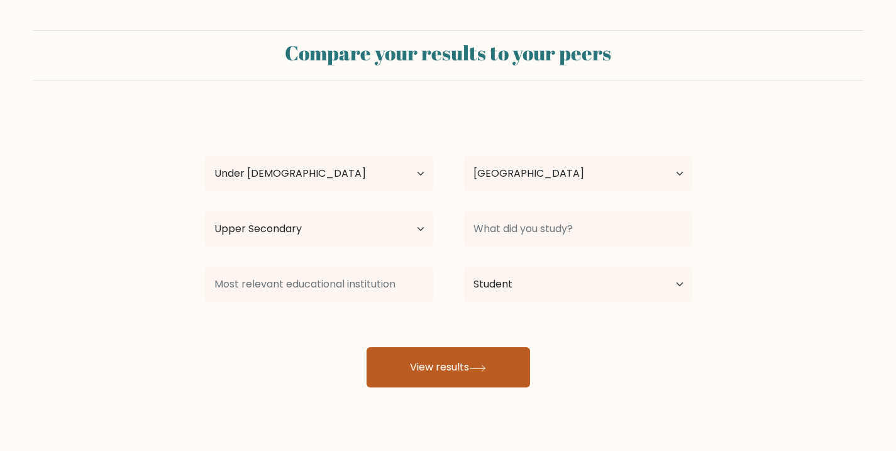
click at [484, 359] on button "View results" at bounding box center [449, 367] width 164 height 40
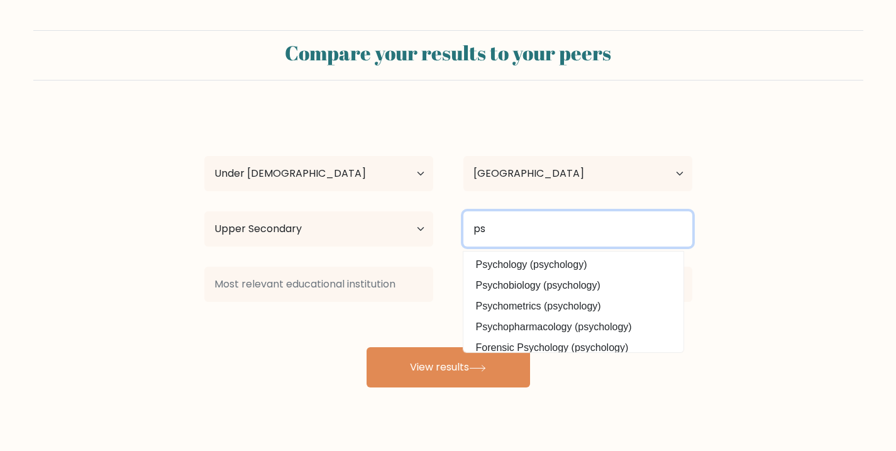
type input "p"
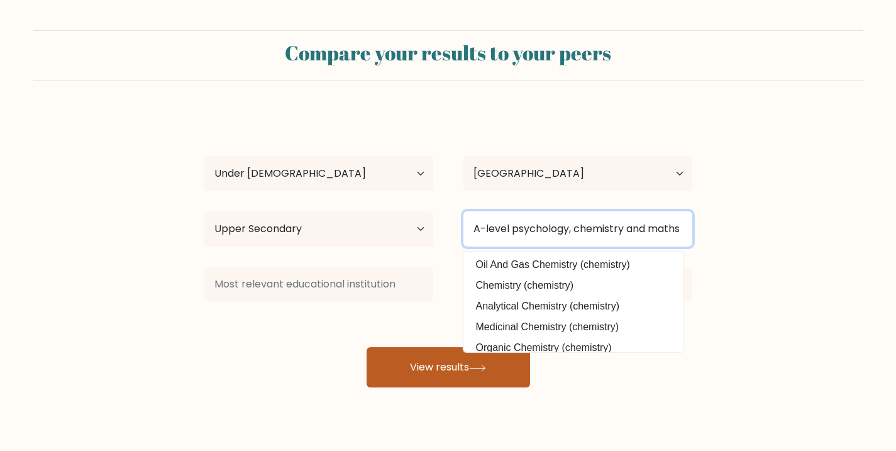
type input "A-level psychology, chemistry and maths"
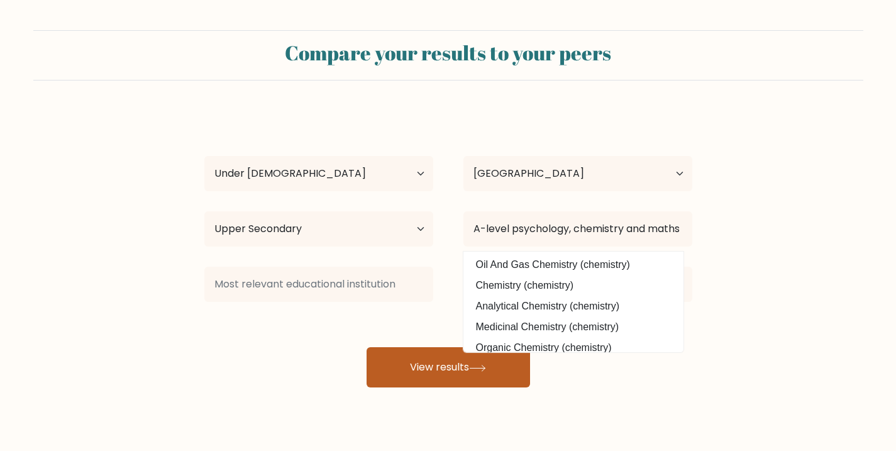
click at [447, 368] on button "View results" at bounding box center [449, 367] width 164 height 40
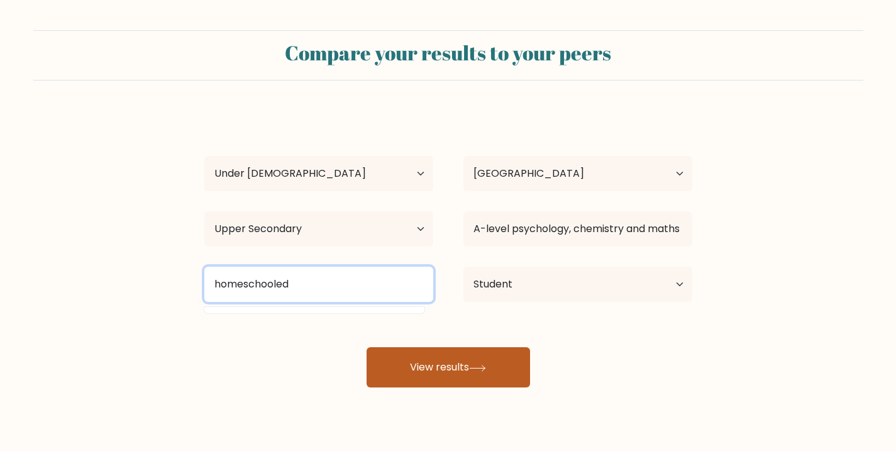
type input "homeschooled"
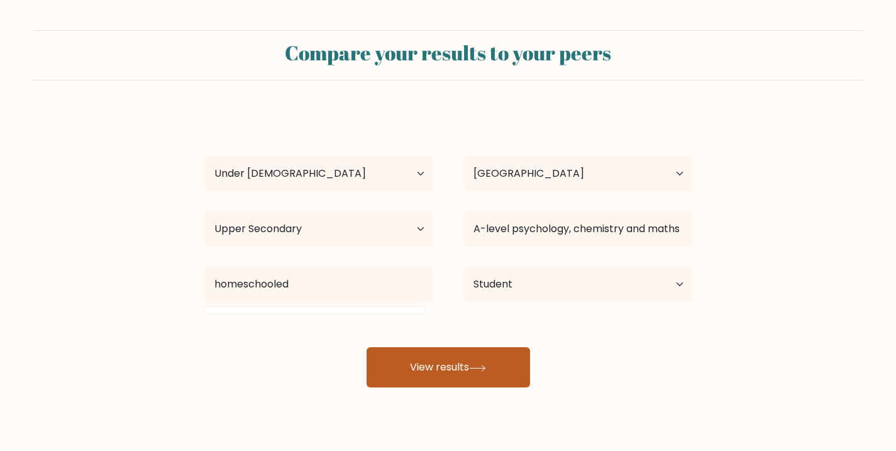
click at [448, 363] on button "View results" at bounding box center [449, 367] width 164 height 40
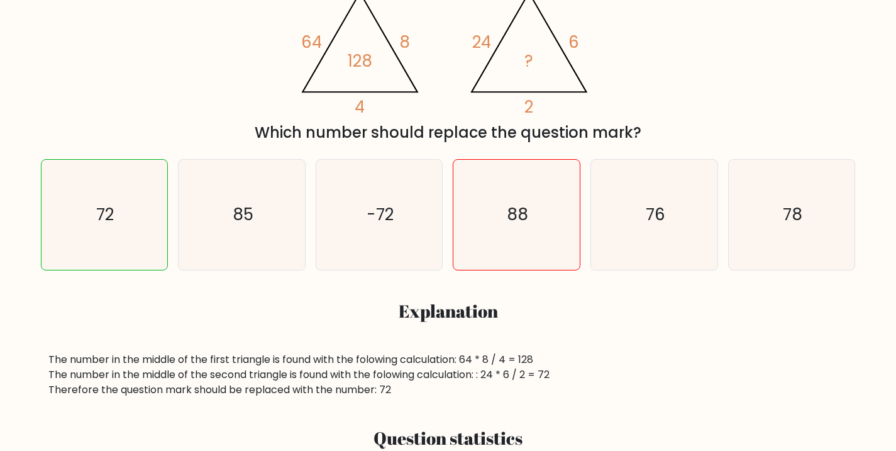
scroll to position [262, 0]
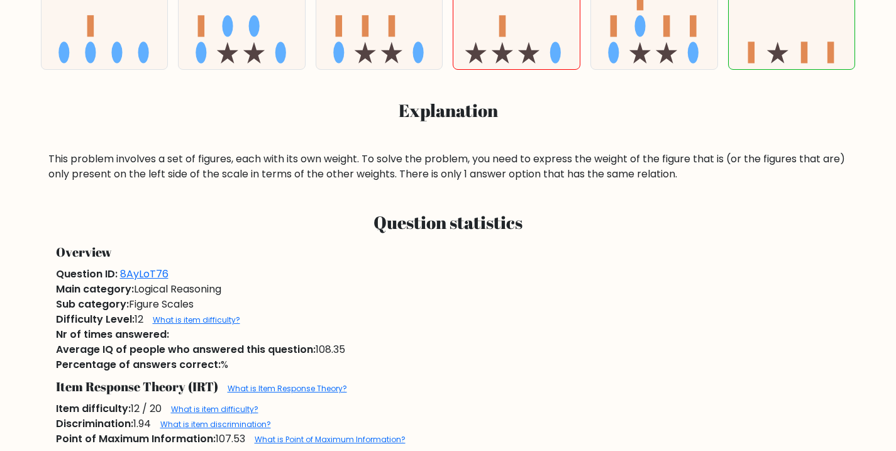
scroll to position [457, 0]
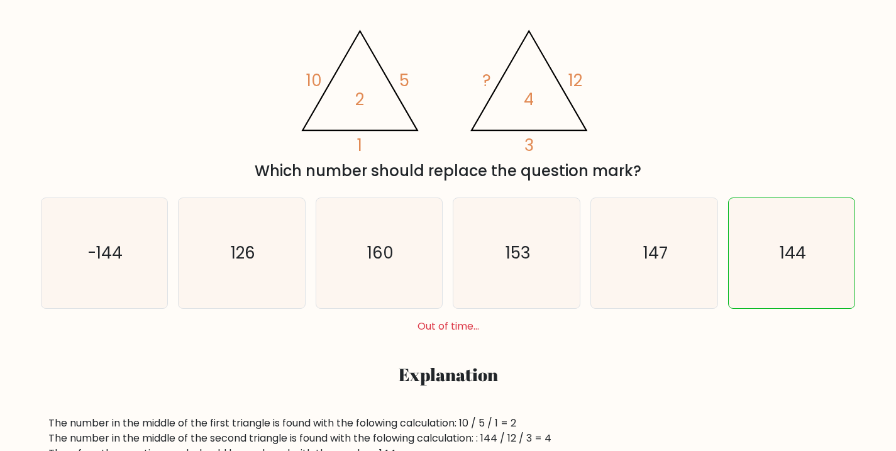
scroll to position [228, 0]
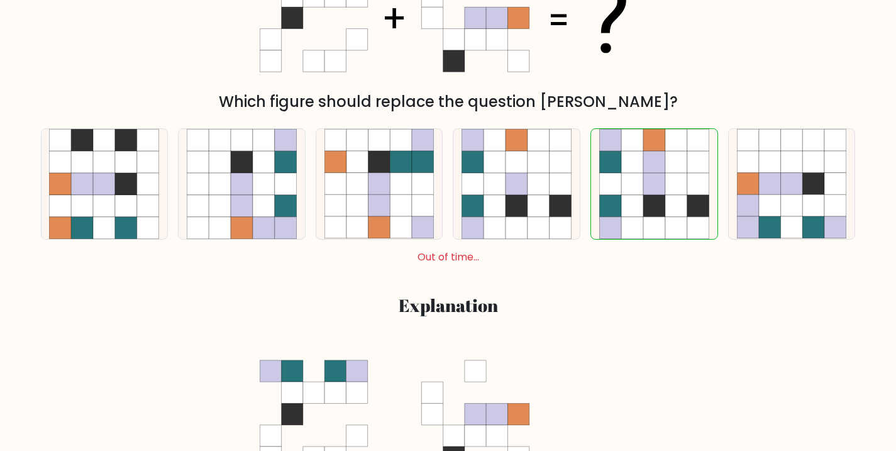
scroll to position [323, 0]
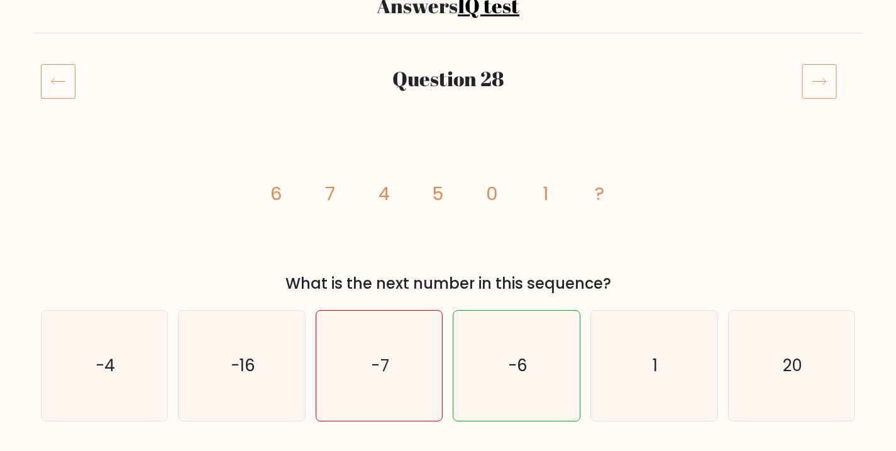
scroll to position [114, 0]
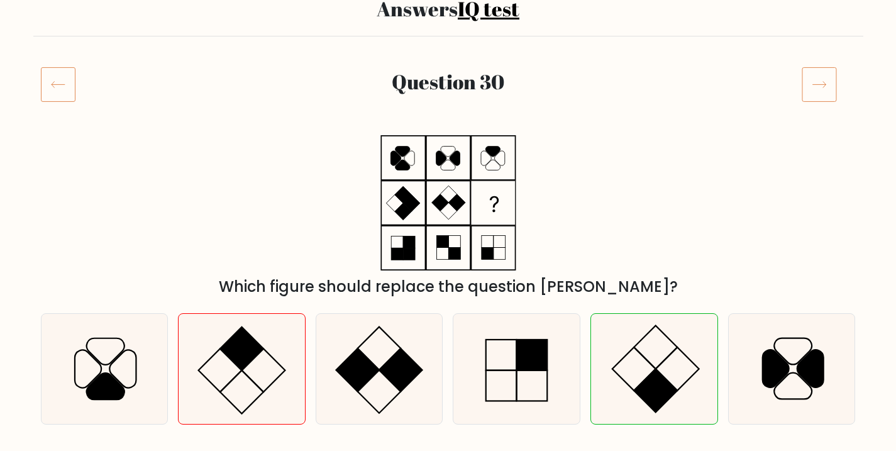
scroll to position [108, 0]
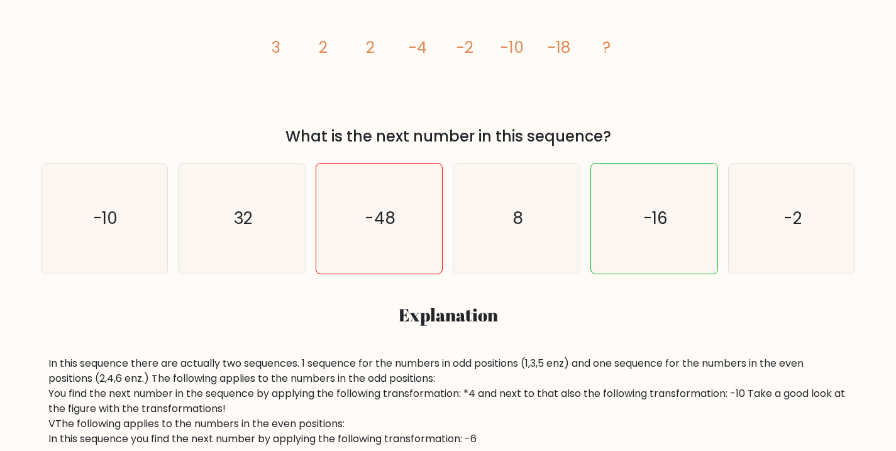
scroll to position [271, 0]
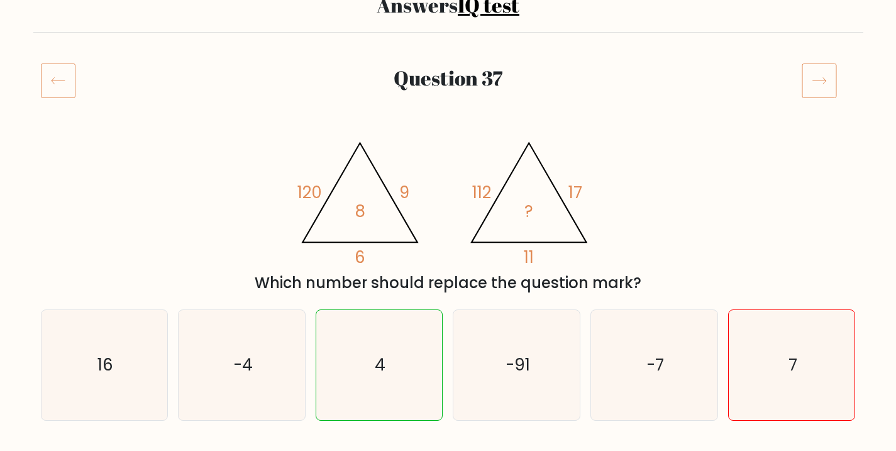
scroll to position [117, 0]
